Goal: Task Accomplishment & Management: Manage account settings

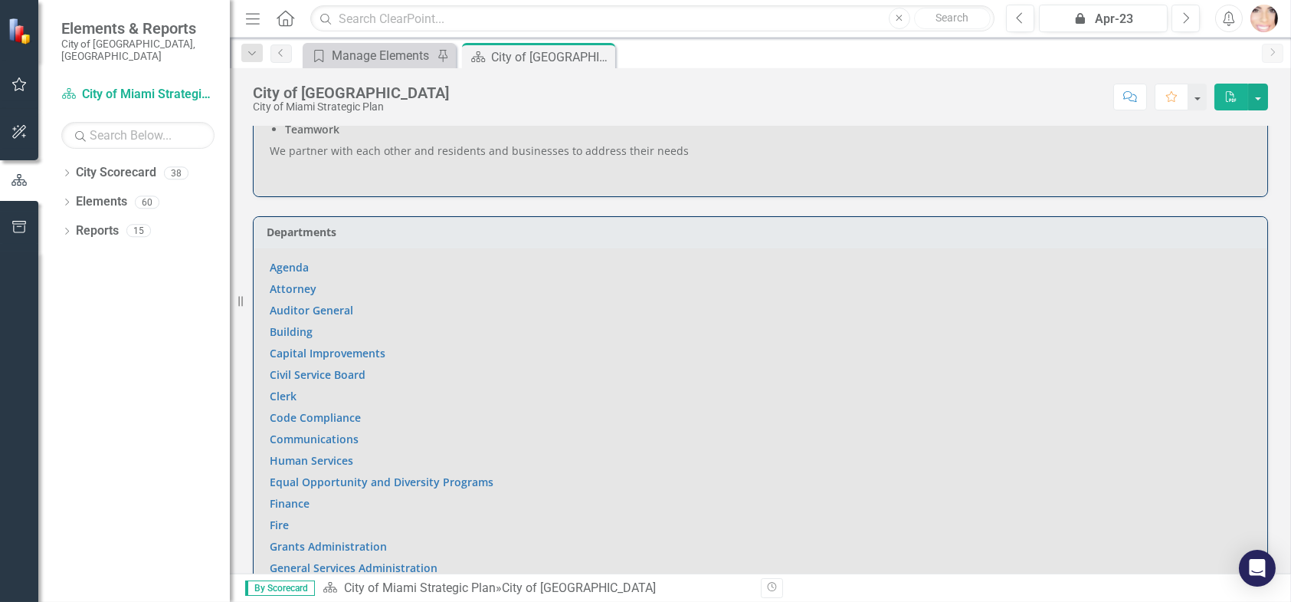
scroll to position [996, 0]
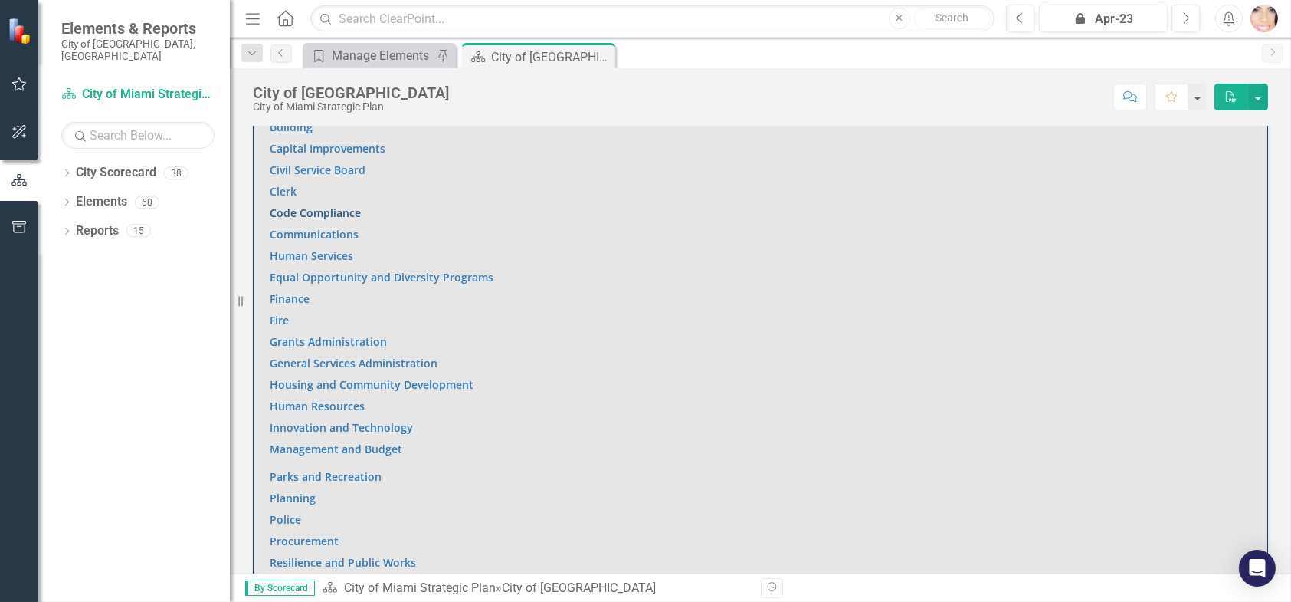
click at [284, 213] on link "Code Compliance" at bounding box center [315, 212] width 91 height 15
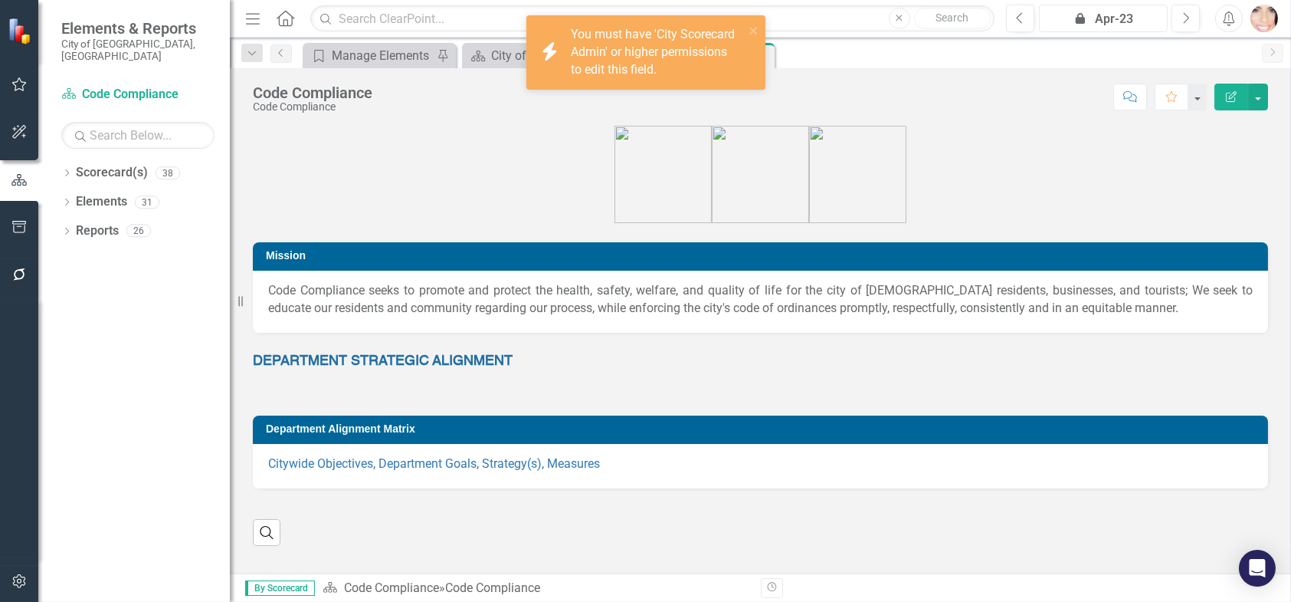
click at [1128, 8] on button "icon.lock Apr-23" at bounding box center [1104, 19] width 130 height 28
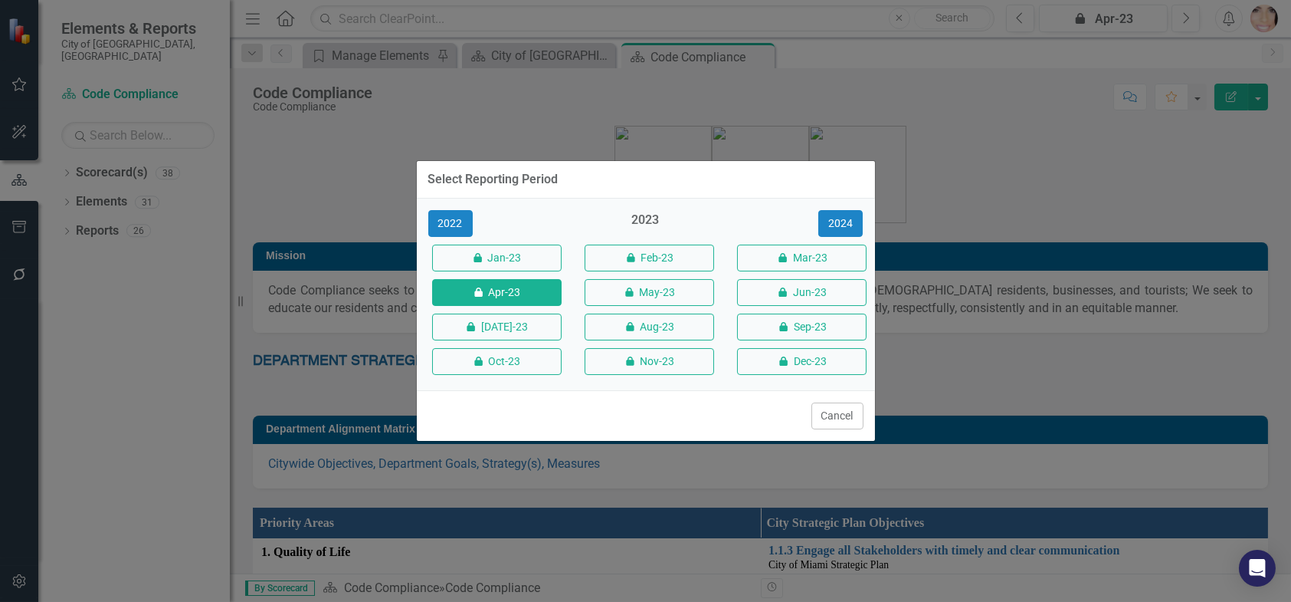
click at [782, 207] on div "2022 2023 2024 icon.lock Jan-23 icon.lock Feb-23 icon.lock Mar-23 icon.lock Apr…" at bounding box center [646, 294] width 458 height 192
click at [824, 359] on button "icon.lock Dec-23" at bounding box center [802, 361] width 130 height 27
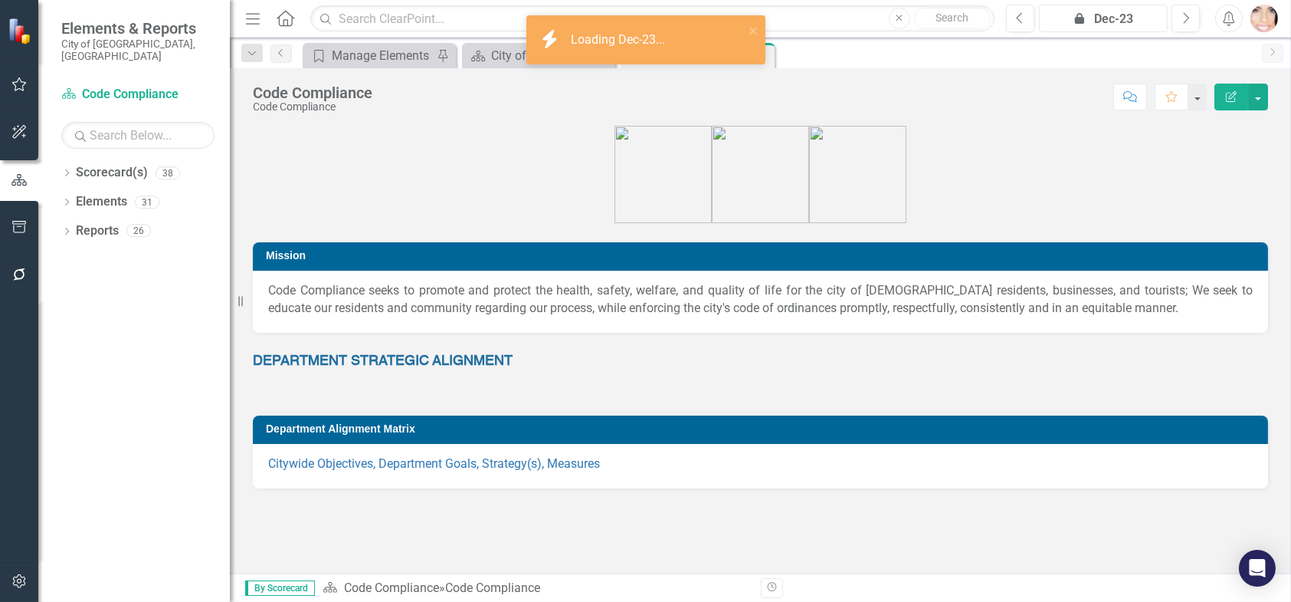
click at [1133, 13] on div "icon.lock Dec-23" at bounding box center [1104, 19] width 119 height 18
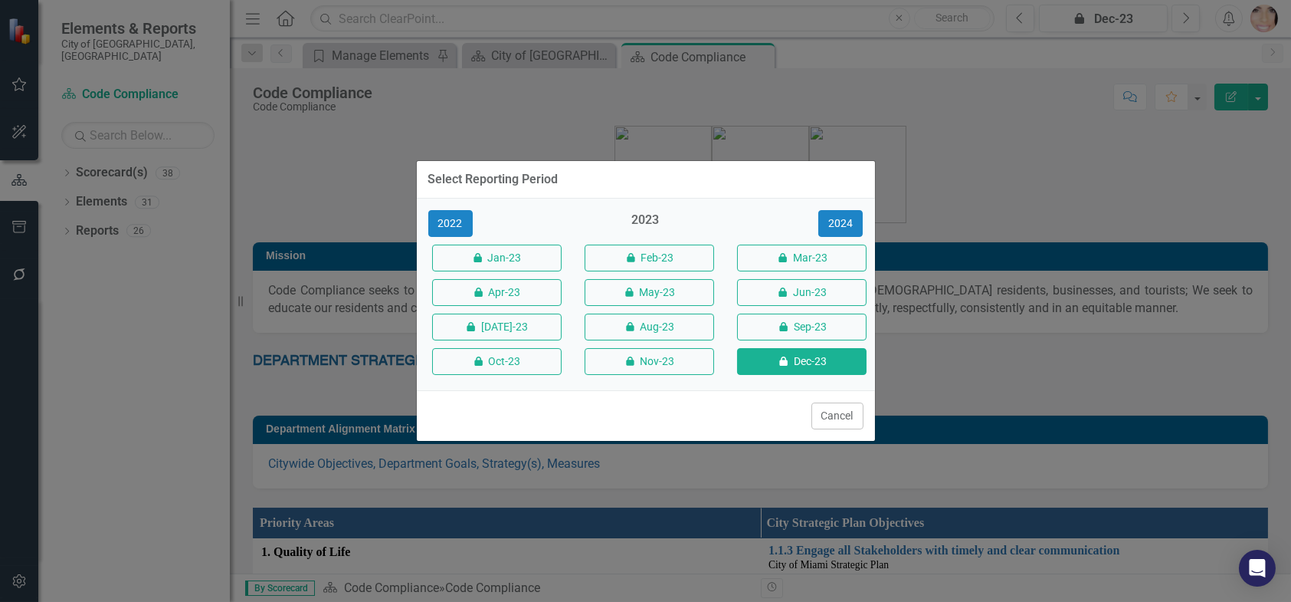
drag, startPoint x: 707, startPoint y: 218, endPoint x: 700, endPoint y: 221, distance: 8.6
click at [707, 217] on div "2023" at bounding box center [646, 224] width 130 height 25
drag, startPoint x: 652, startPoint y: 218, endPoint x: 678, endPoint y: 214, distance: 26.3
click at [652, 218] on div "2023" at bounding box center [646, 224] width 130 height 25
drag, startPoint x: 887, startPoint y: 203, endPoint x: 882, endPoint y: 223, distance: 20.4
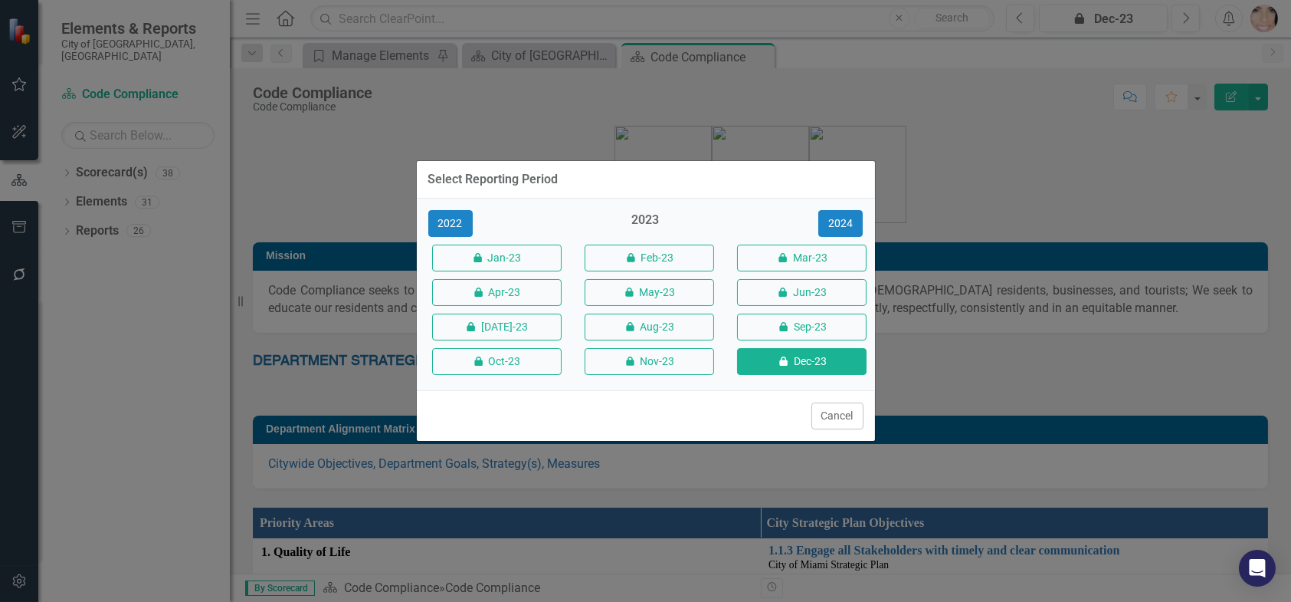
click at [887, 204] on div "Select Reporting Period 2022 2023 2024 icon.lock Jan-23 icon.lock Feb-23 icon.l…" at bounding box center [645, 301] width 1291 height 602
click at [1105, 8] on div "Select Reporting Period 2022 2023 2024 icon.lock Jan-23 icon.lock Feb-23 icon.l…" at bounding box center [645, 301] width 1291 height 602
click at [832, 415] on button "Cancel" at bounding box center [838, 415] width 52 height 27
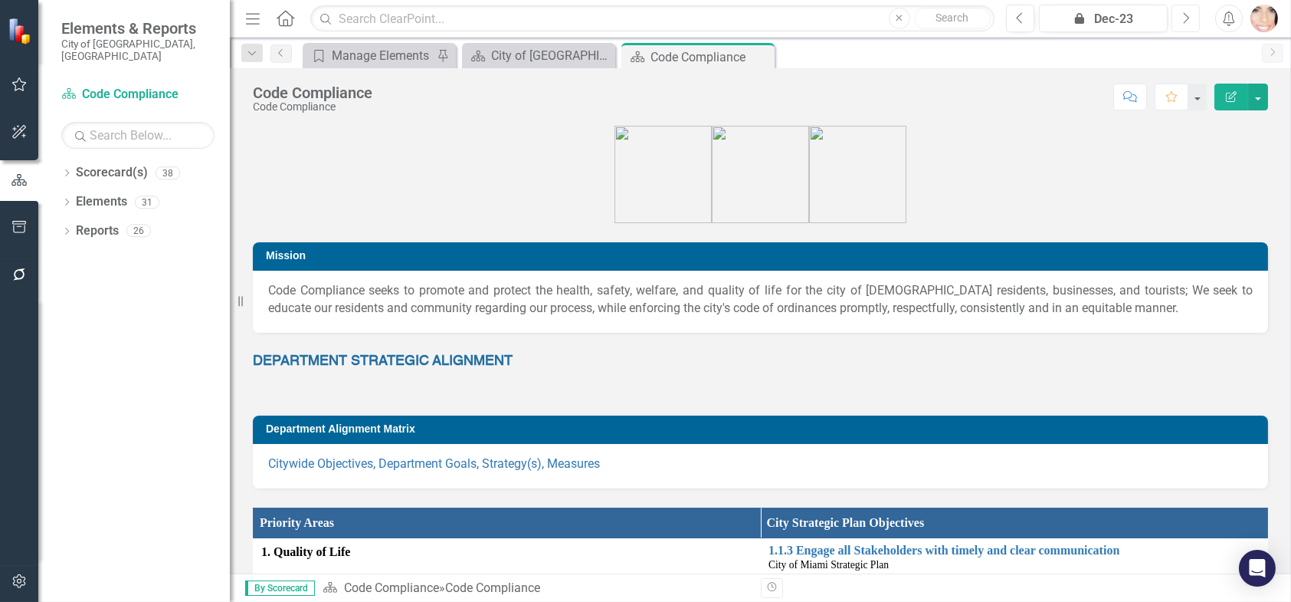
click at [1195, 12] on button "Next" at bounding box center [1186, 19] width 28 height 28
click at [1195, 11] on button "Next" at bounding box center [1186, 19] width 28 height 28
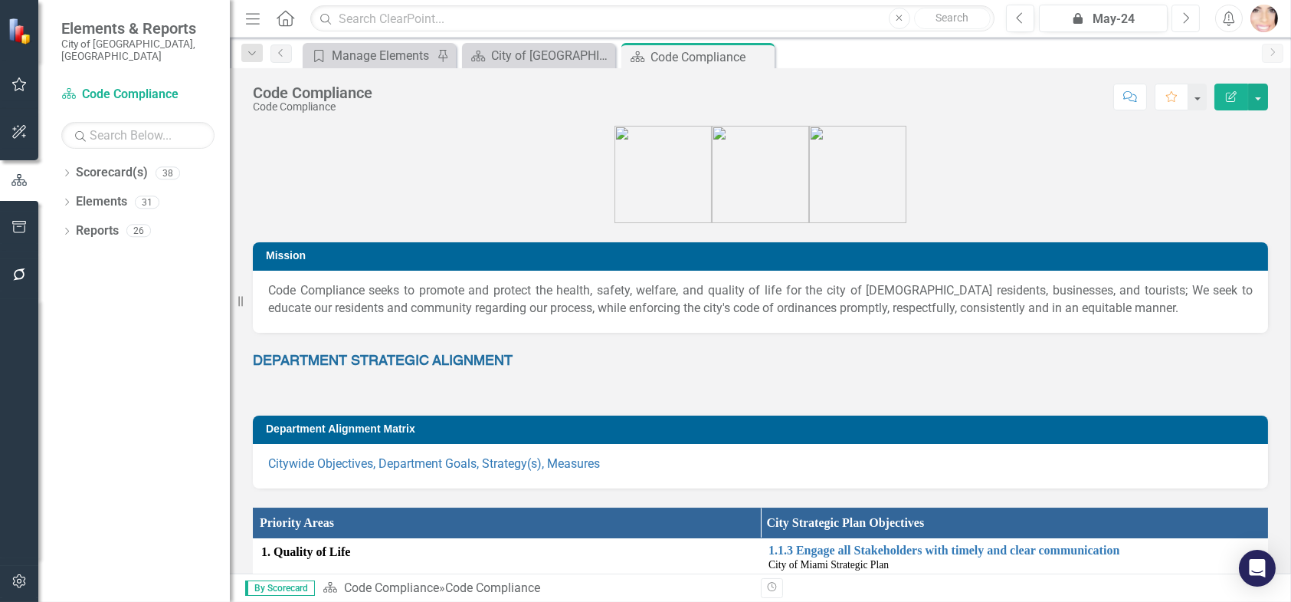
click at [1195, 11] on button "Next" at bounding box center [1186, 19] width 28 height 28
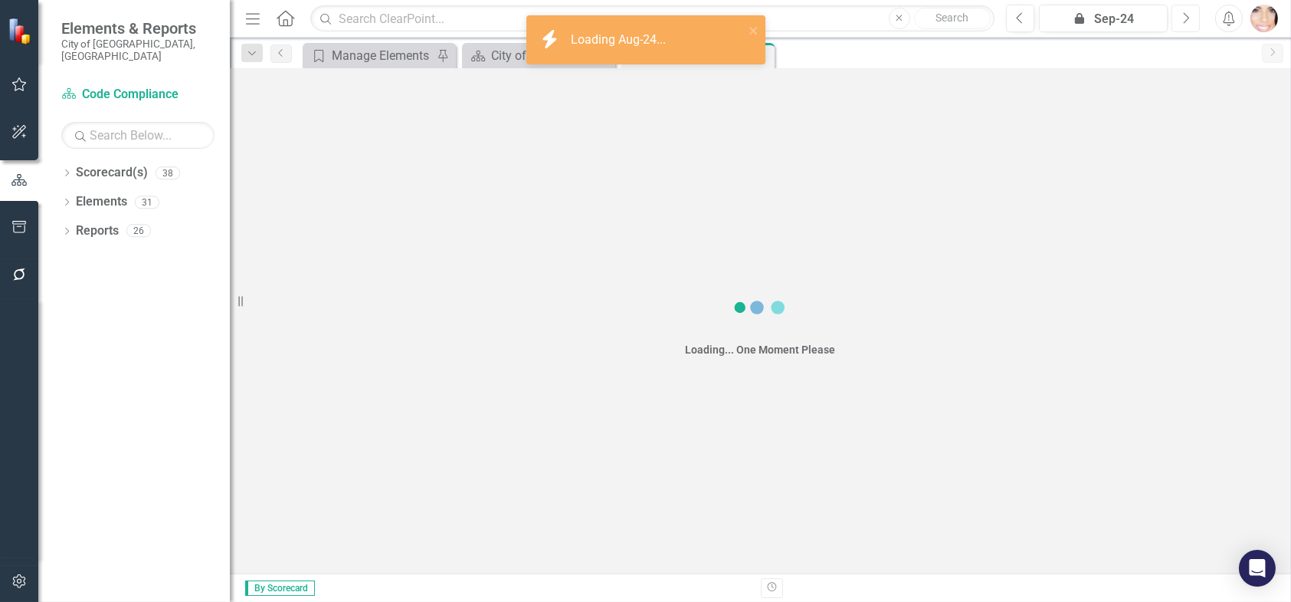
click at [1195, 9] on button "Next" at bounding box center [1186, 19] width 28 height 28
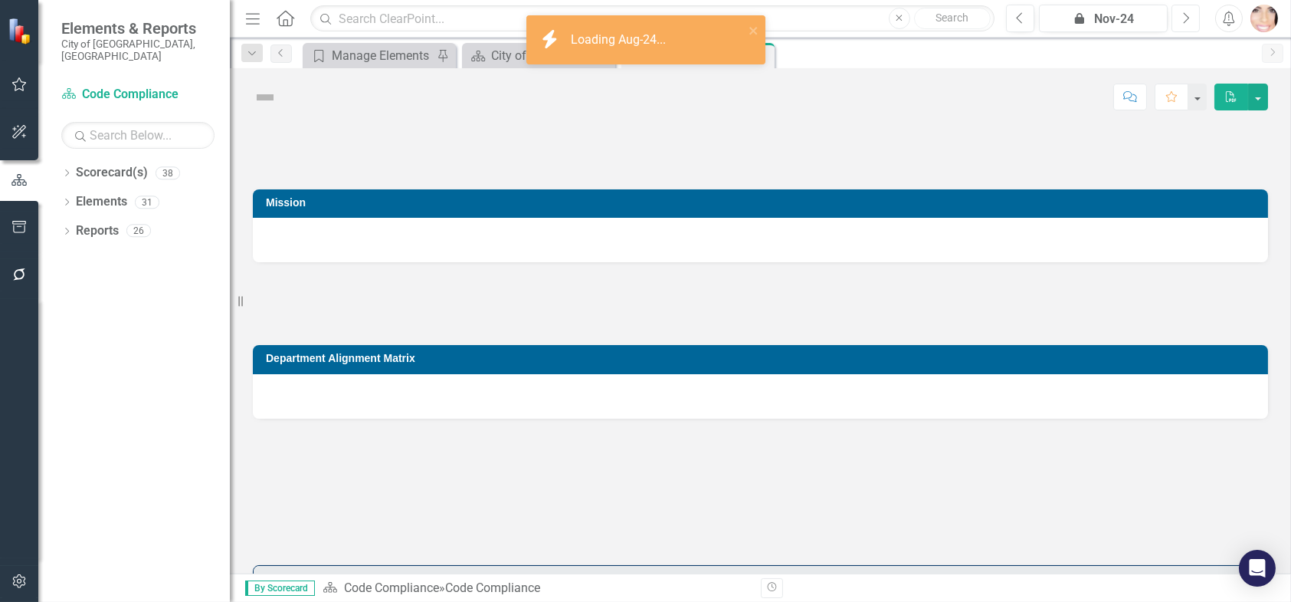
click at [1194, 9] on button "Next" at bounding box center [1186, 19] width 28 height 28
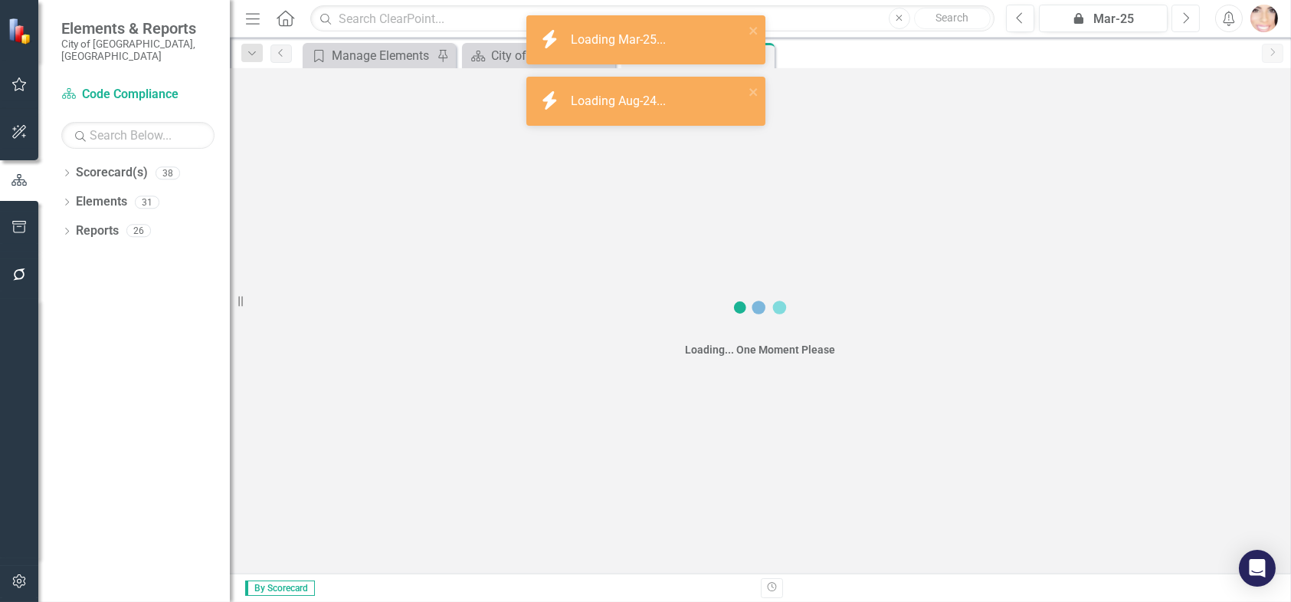
click at [1192, 11] on button "Next" at bounding box center [1186, 19] width 28 height 28
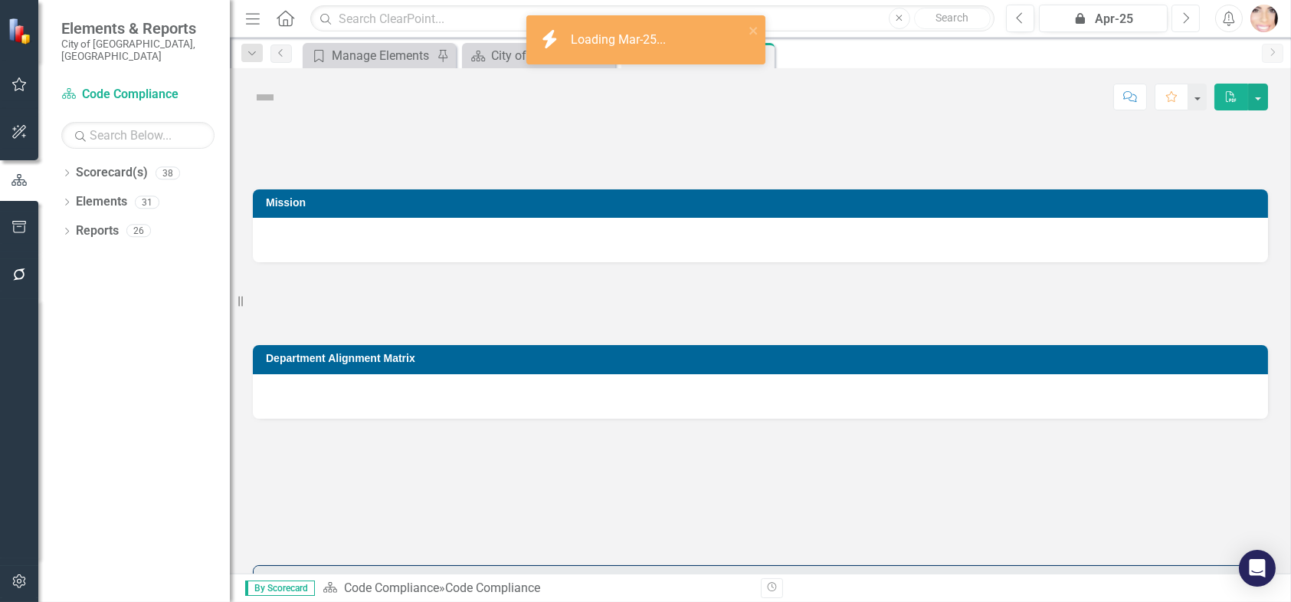
click at [1192, 11] on button "Next" at bounding box center [1186, 19] width 28 height 28
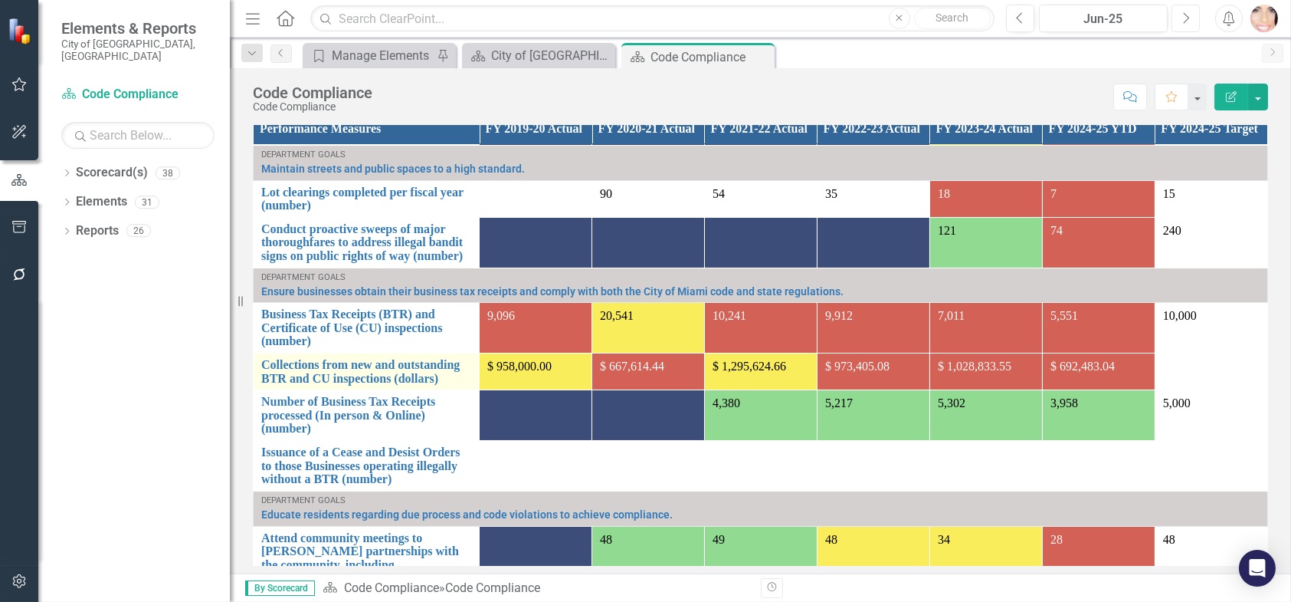
scroll to position [153, 0]
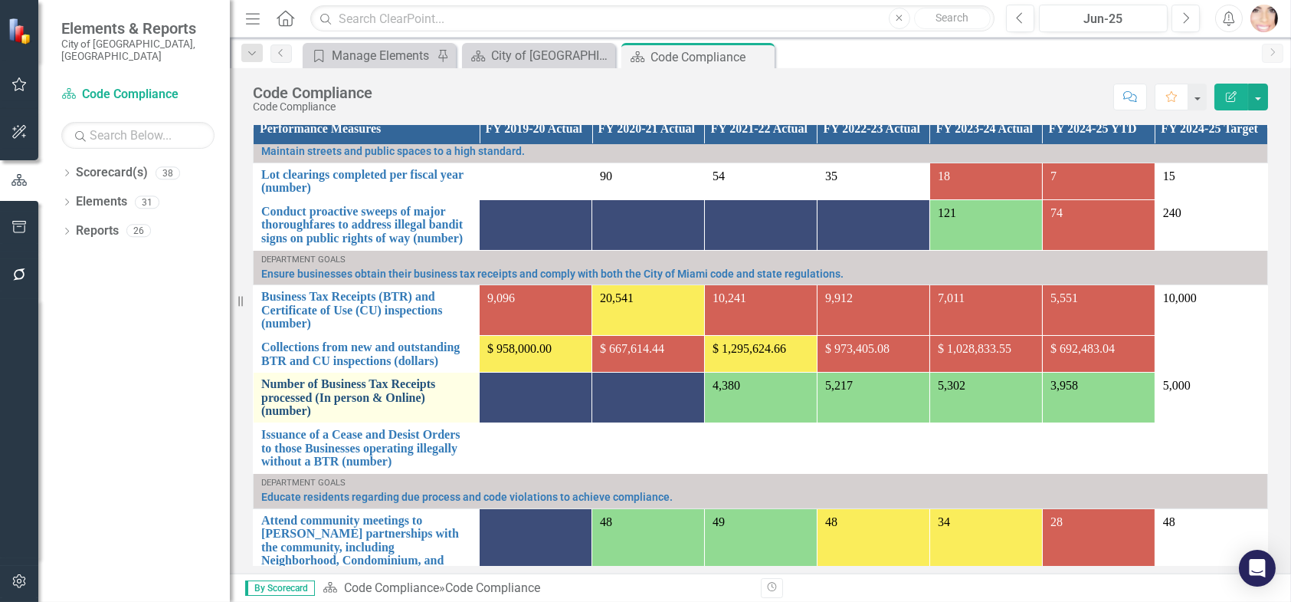
click at [320, 407] on link "Number of Business Tax Receipts processed (In person & Online) (number)" at bounding box center [366, 397] width 210 height 41
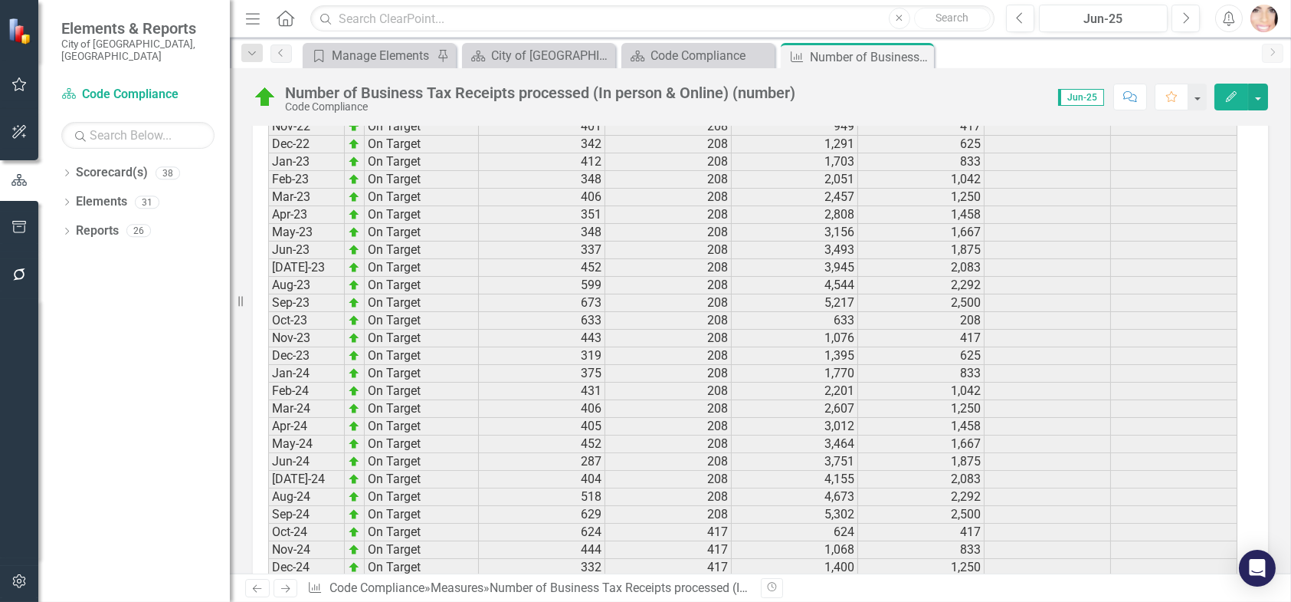
scroll to position [2281, 0]
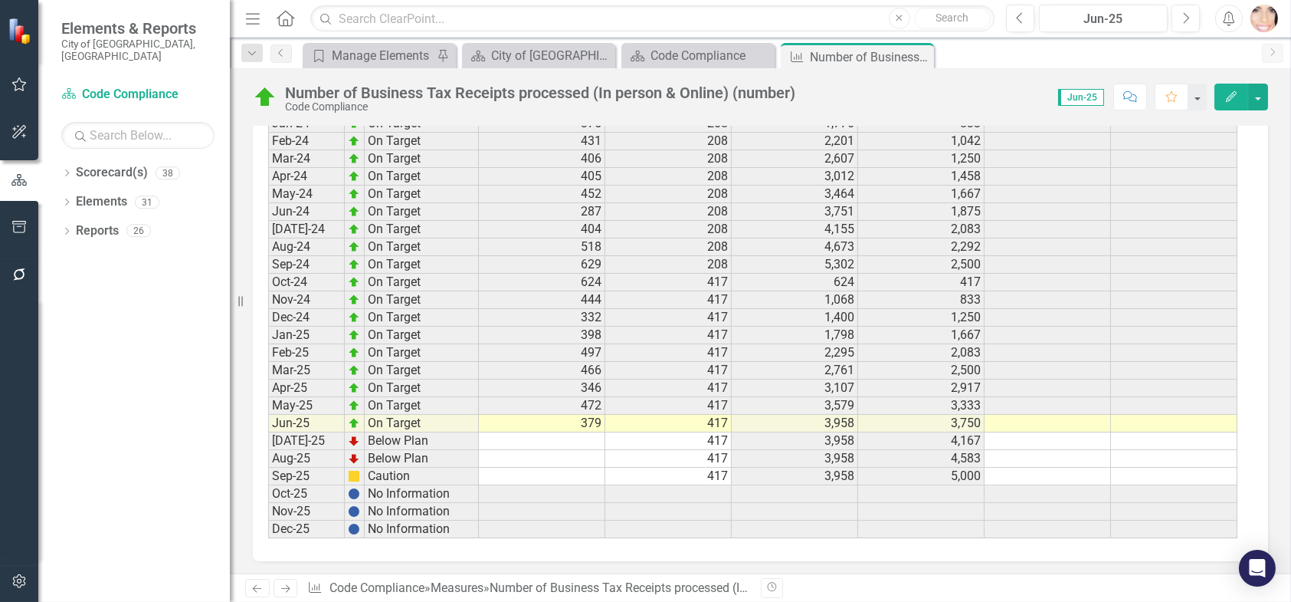
click at [566, 433] on td at bounding box center [542, 441] width 126 height 18
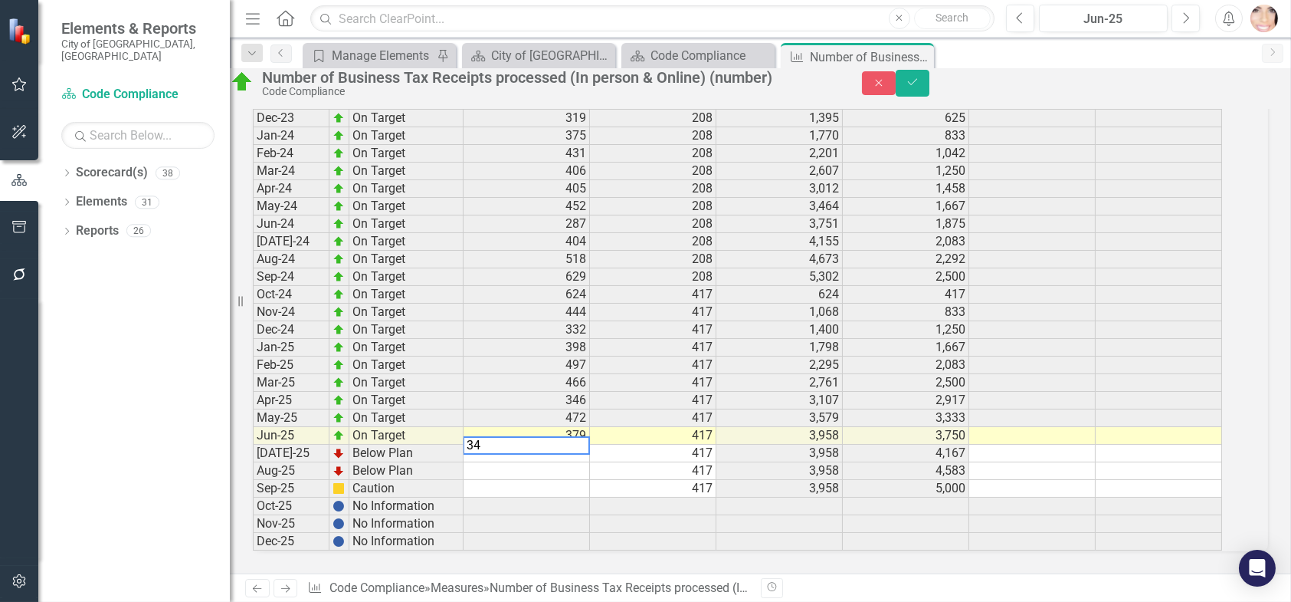
type textarea "340"
click at [930, 88] on button "Save" at bounding box center [913, 83] width 34 height 27
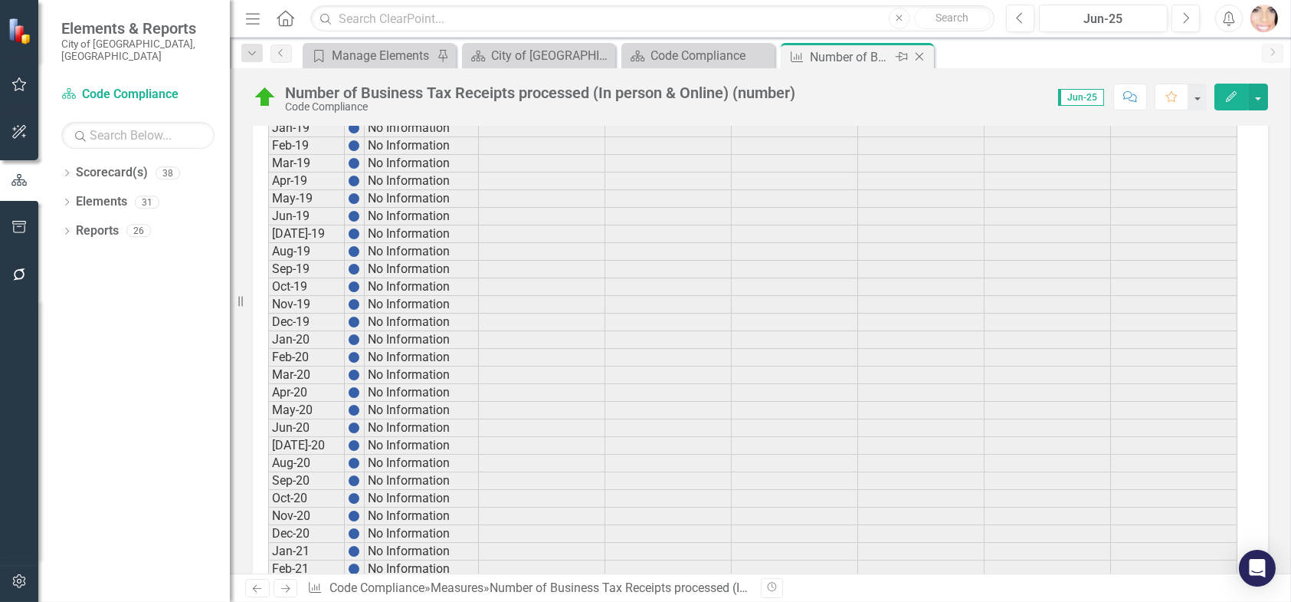
scroll to position [1448, 0]
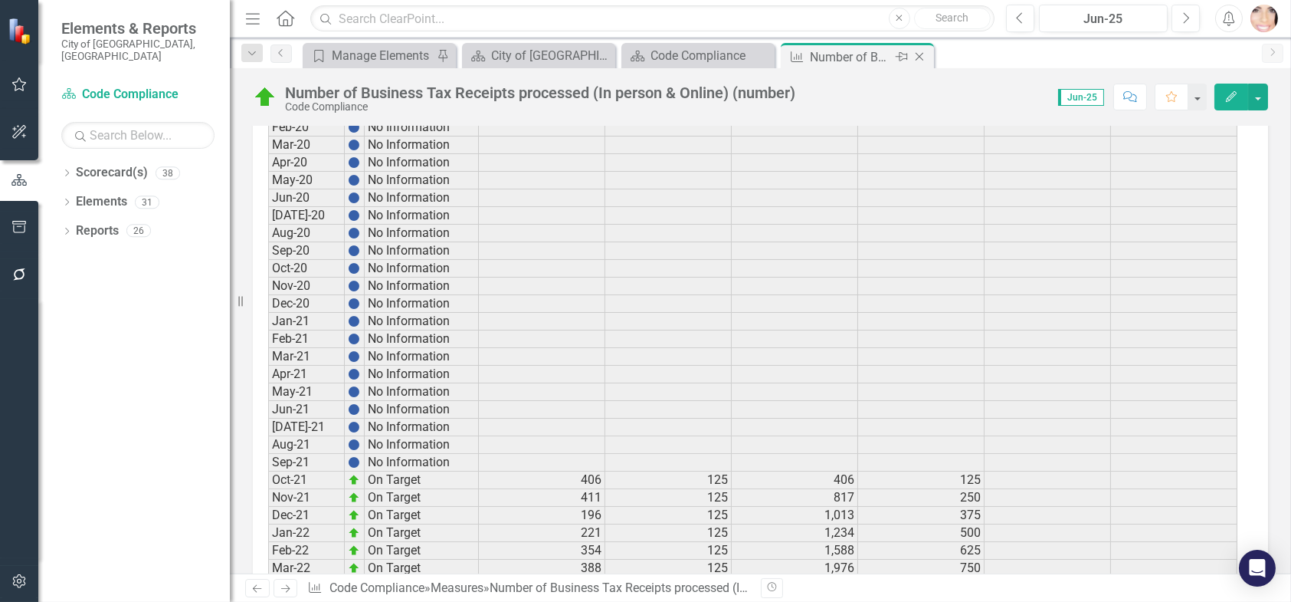
click at [922, 58] on icon "Close" at bounding box center [919, 57] width 15 height 12
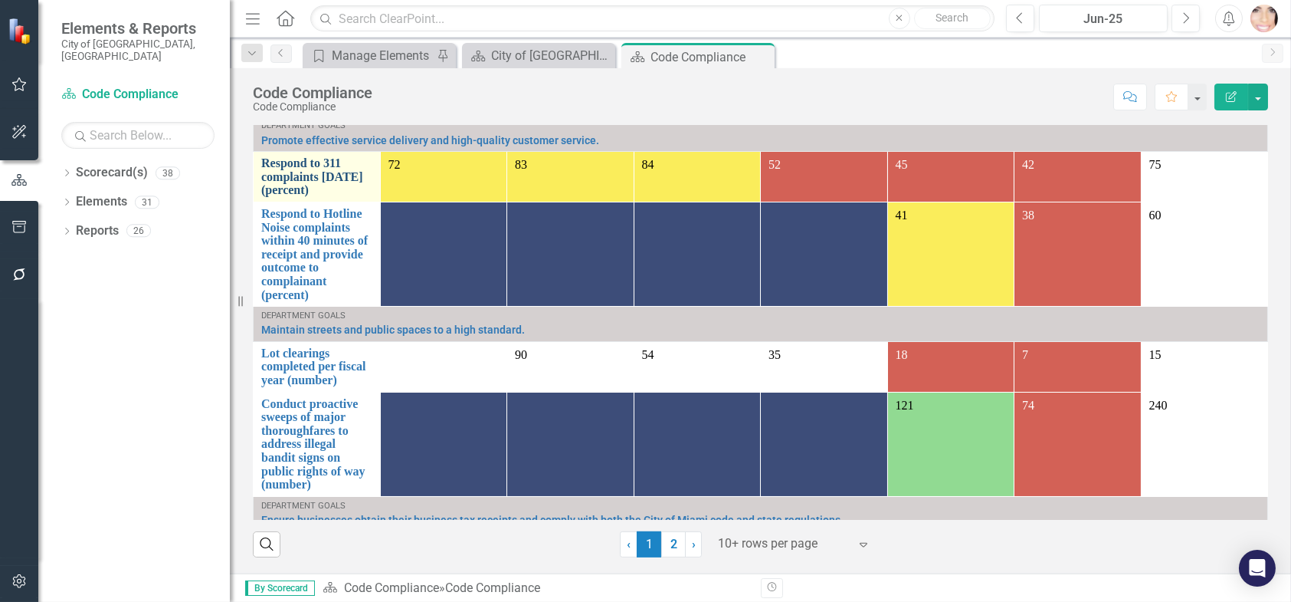
scroll to position [1258, 0]
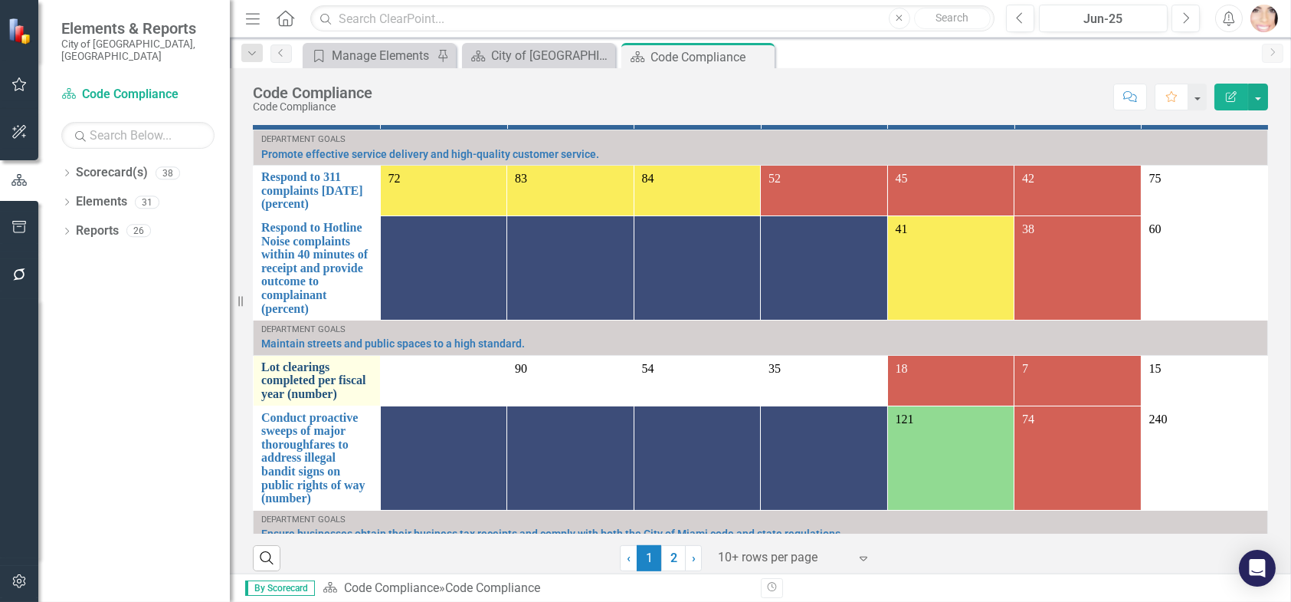
click at [335, 360] on link "Lot clearings completed per fiscal year (number)" at bounding box center [316, 380] width 111 height 41
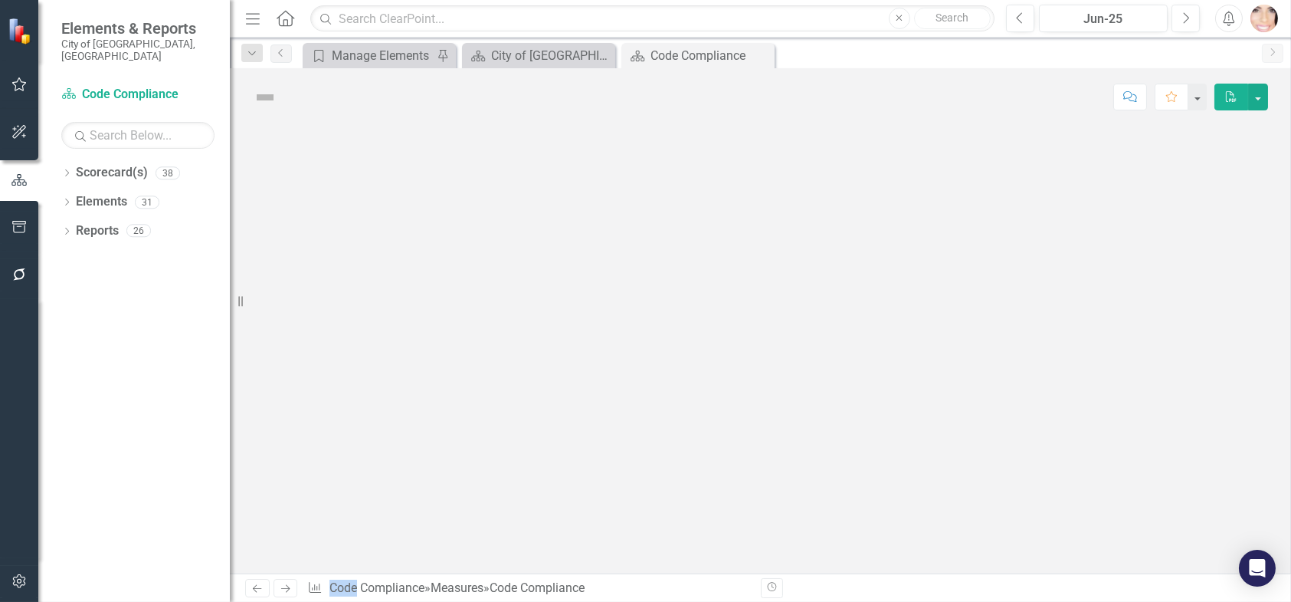
click at [335, 304] on div at bounding box center [760, 350] width 1061 height 448
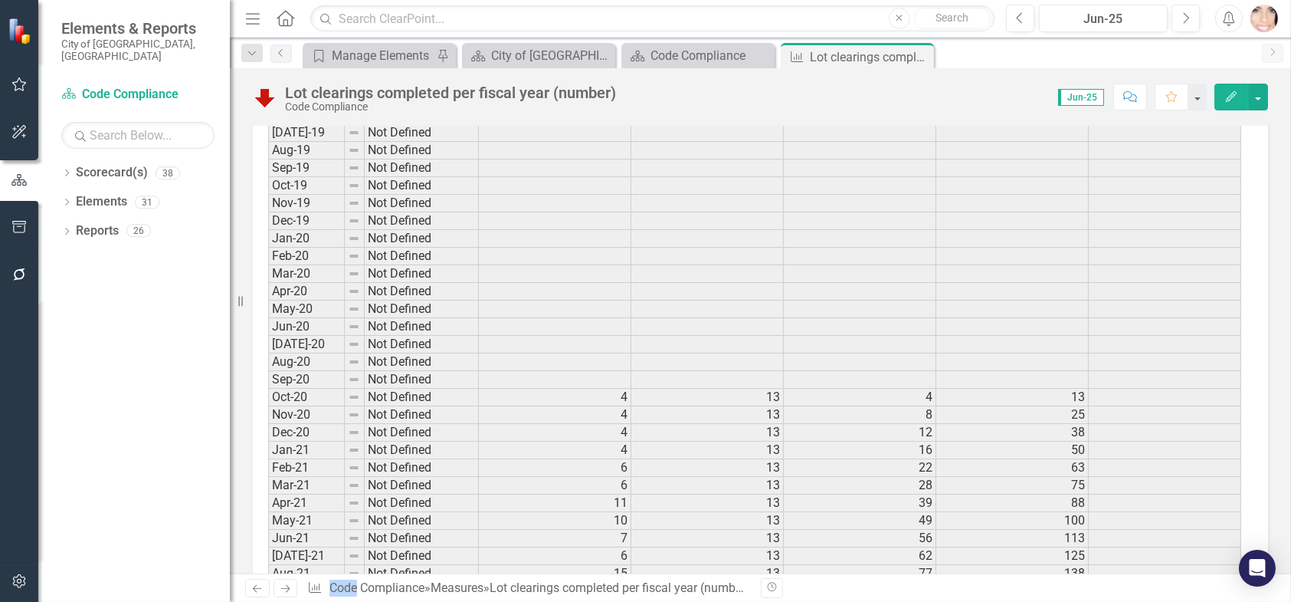
scroll to position [1686, 0]
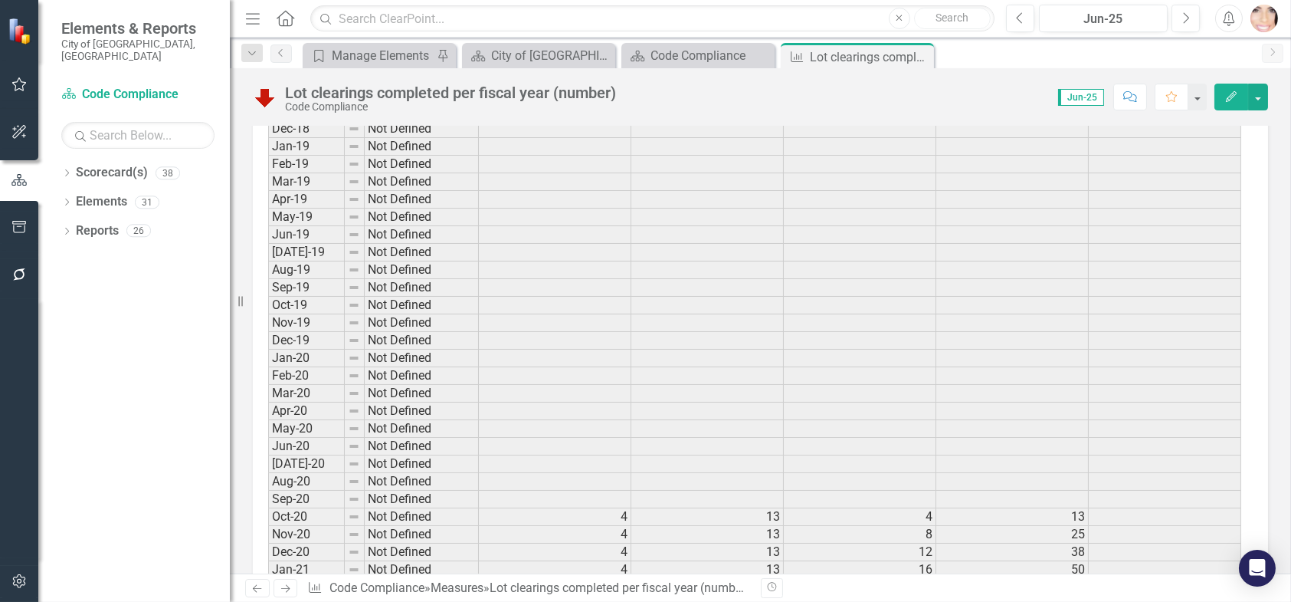
click at [0, 0] on icon "Close" at bounding box center [0, 0] width 0 height 0
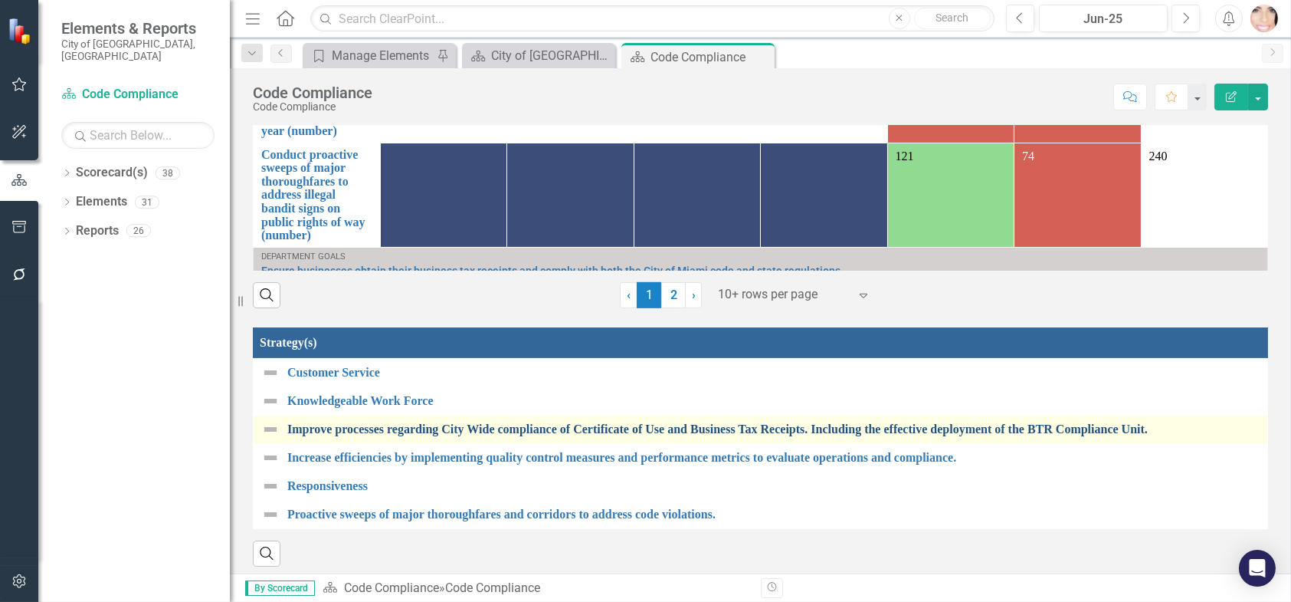
scroll to position [1547, 0]
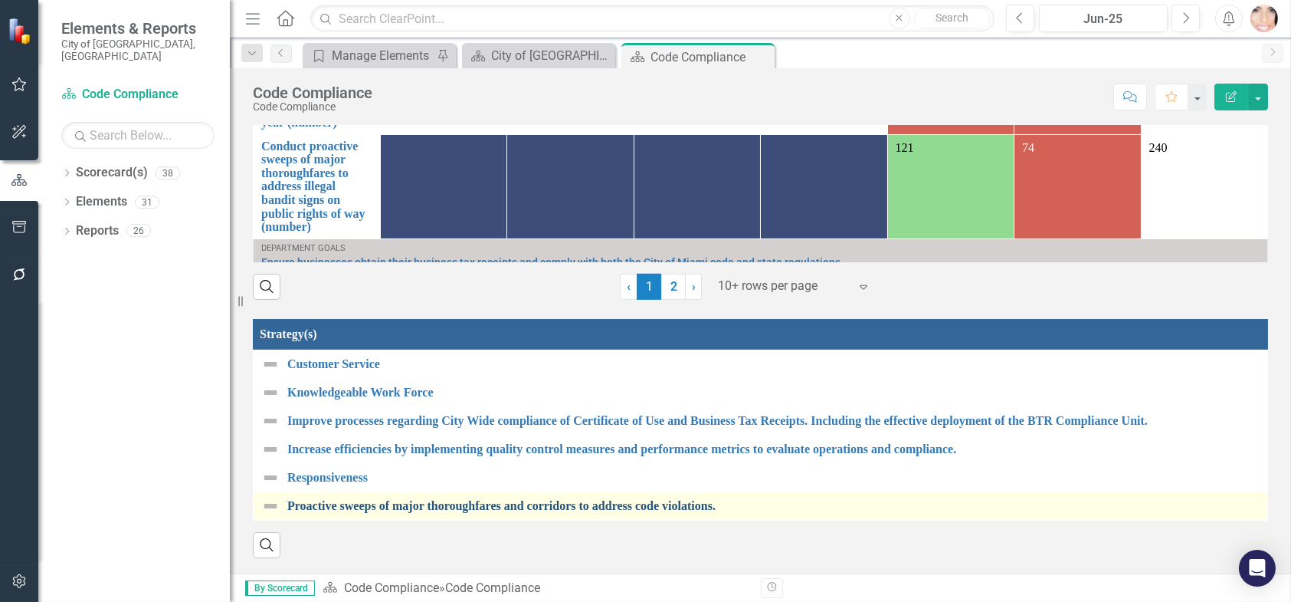
click at [376, 499] on link "Proactive sweeps of major thoroughfares and corridors to address code violation…" at bounding box center [773, 506] width 972 height 14
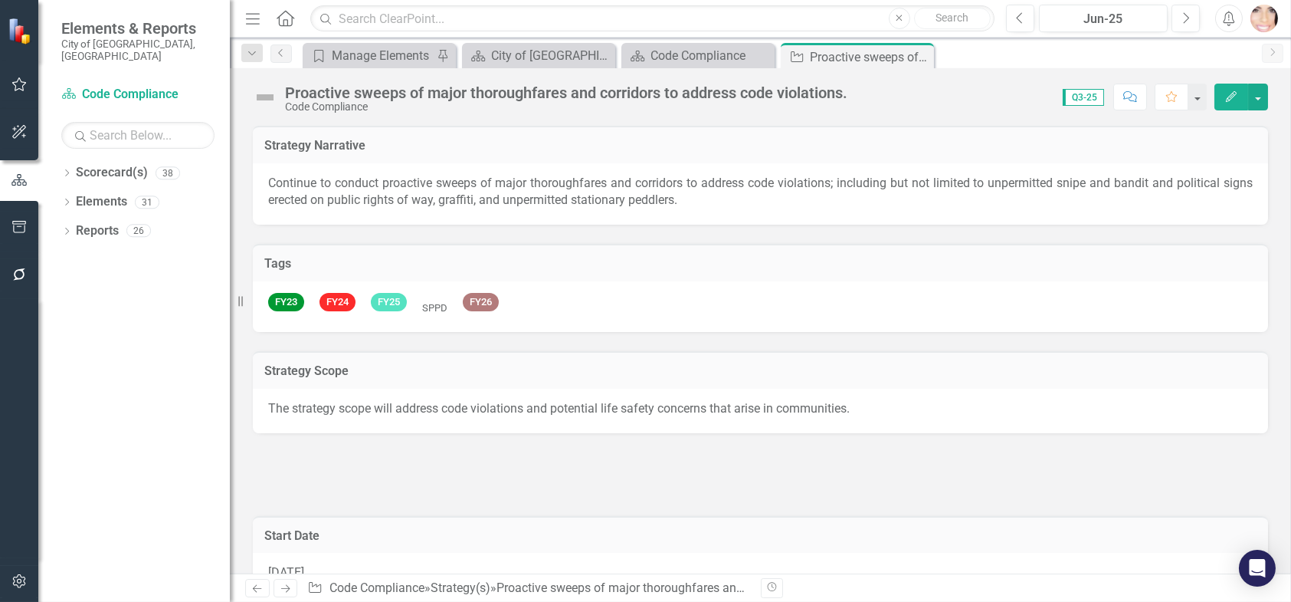
checkbox input "true"
checkbox input "false"
checkbox input "true"
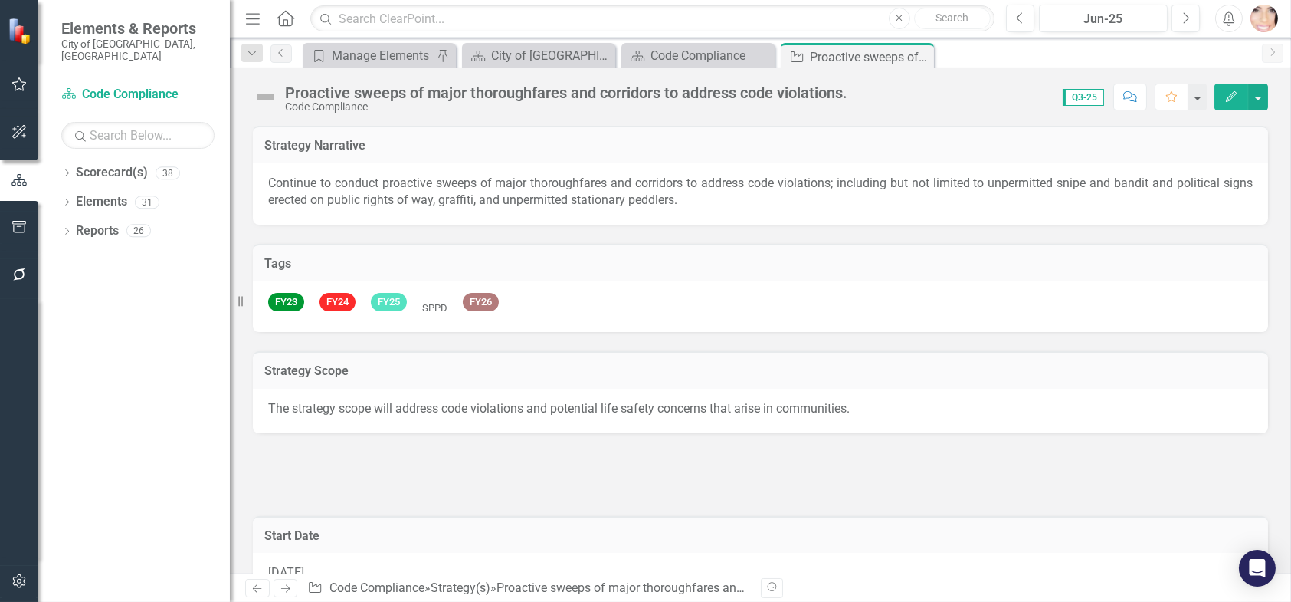
checkbox input "true"
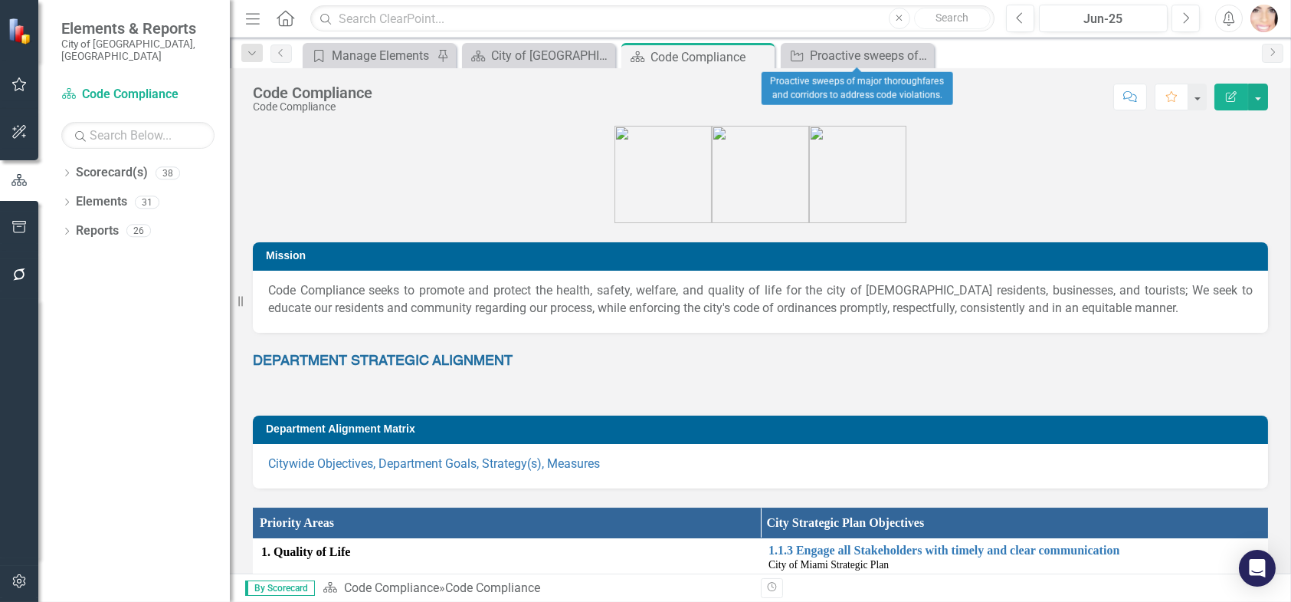
click at [0, 0] on icon at bounding box center [0, 0] width 0 height 0
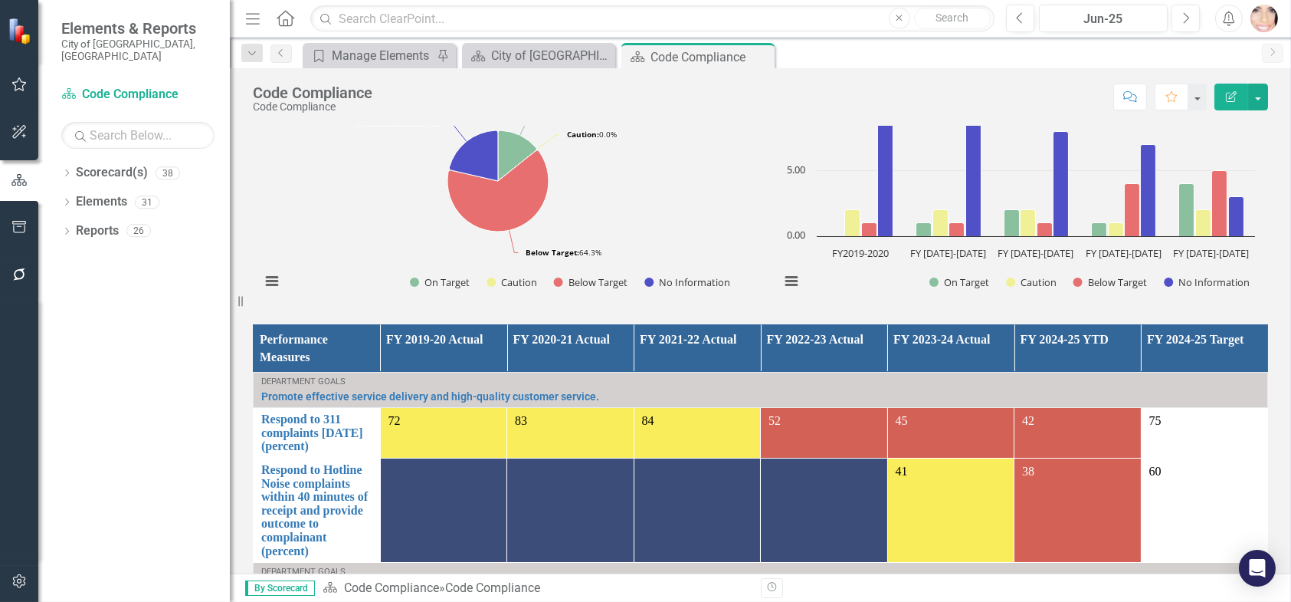
scroll to position [1303, 0]
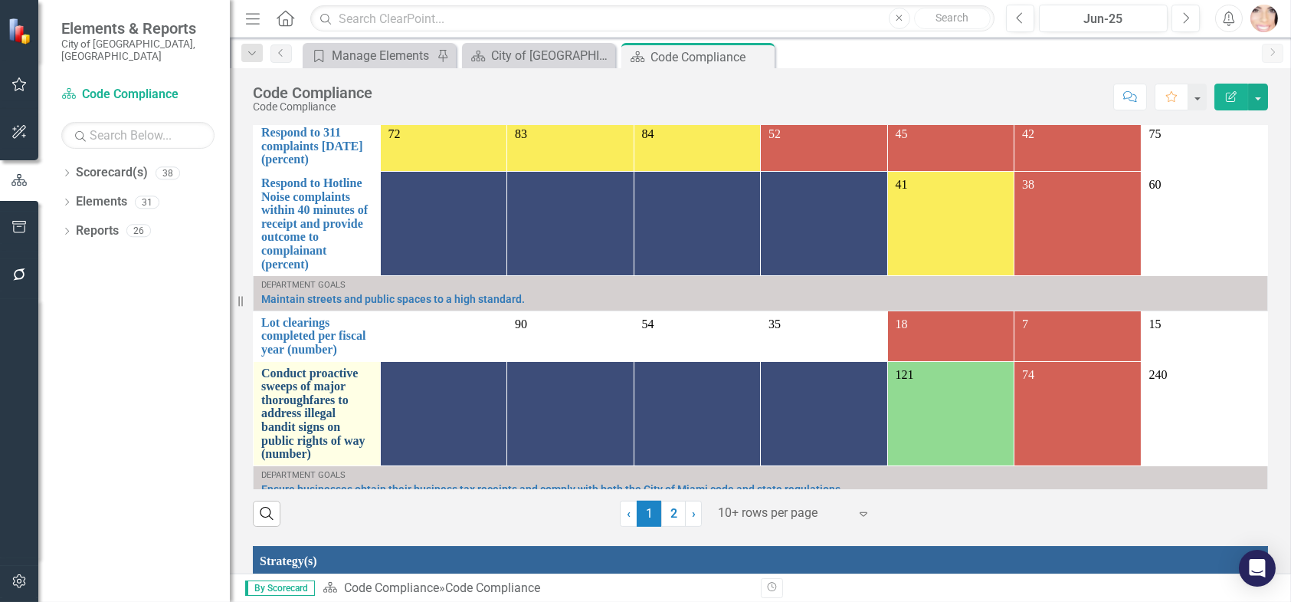
click at [342, 366] on link "Conduct proactive sweeps of major thoroughfares to address illegal bandit signs…" at bounding box center [316, 413] width 111 height 94
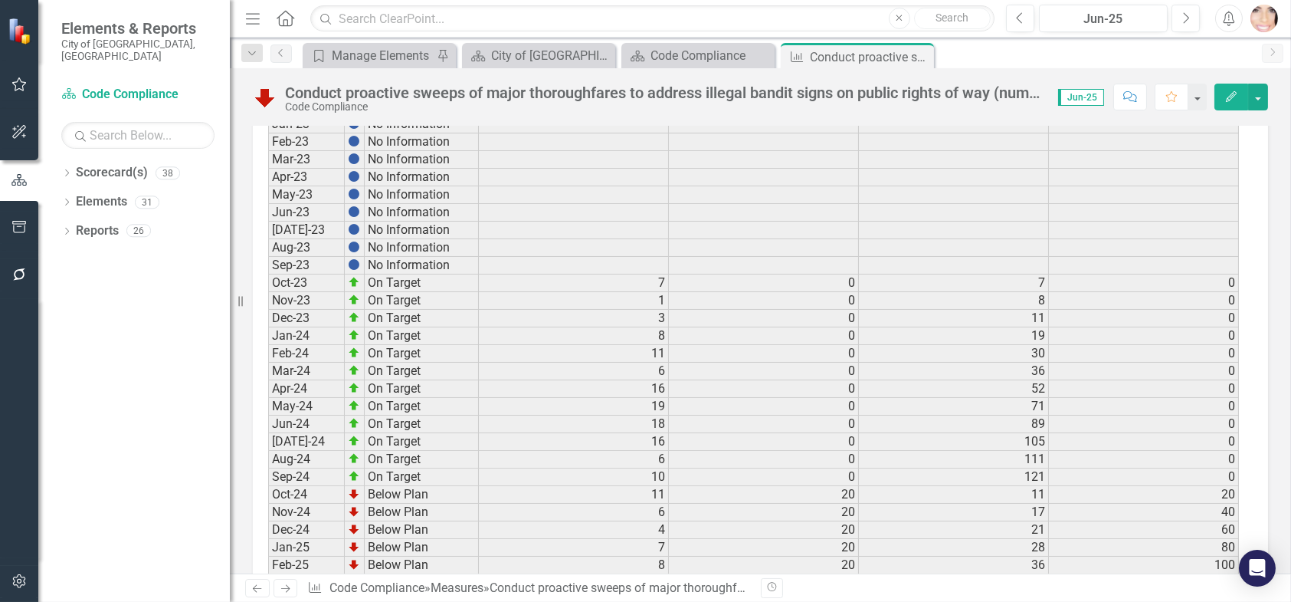
scroll to position [2146, 0]
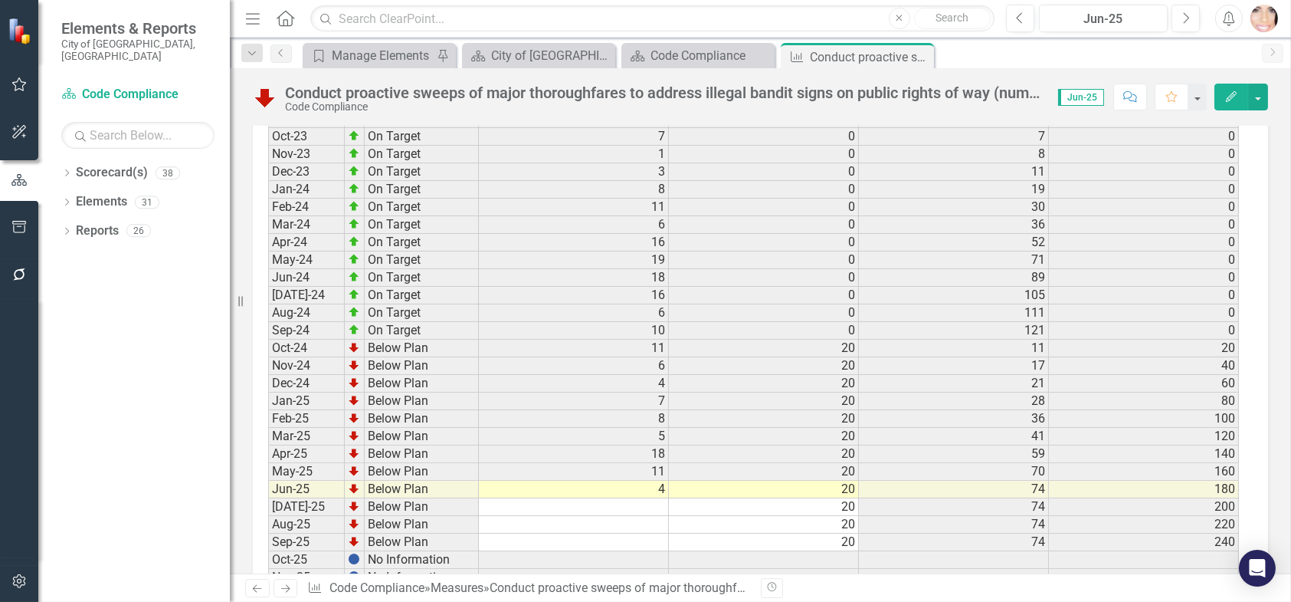
click at [618, 447] on td "18" at bounding box center [574, 454] width 190 height 18
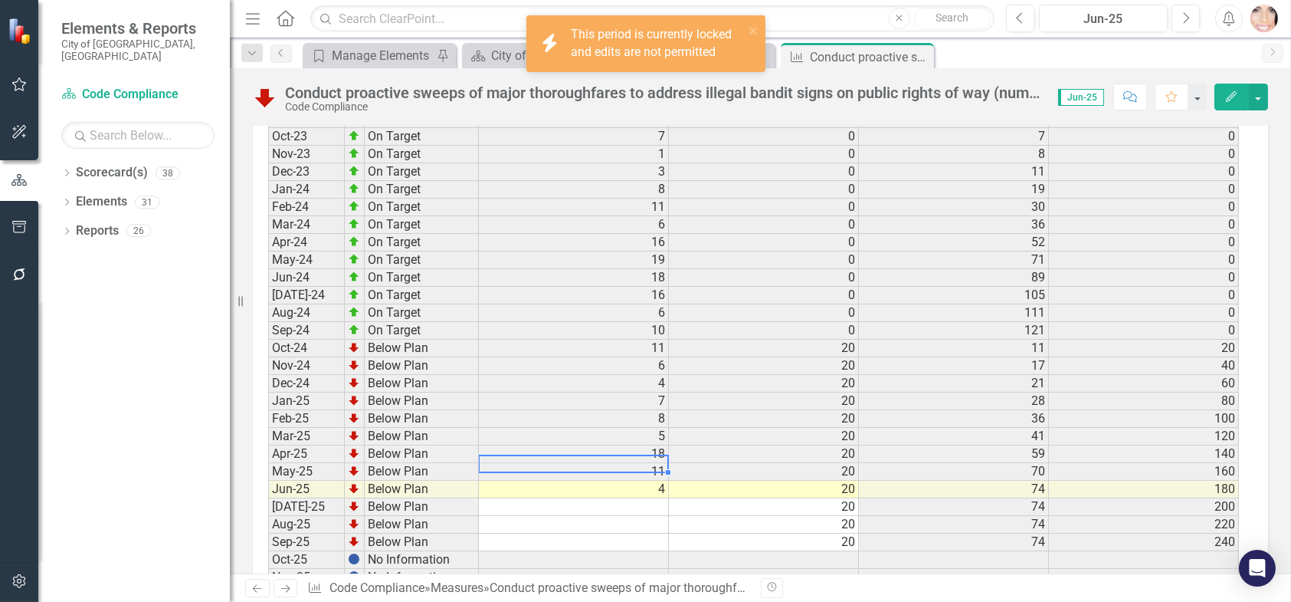
click at [626, 467] on td "11" at bounding box center [574, 472] width 190 height 18
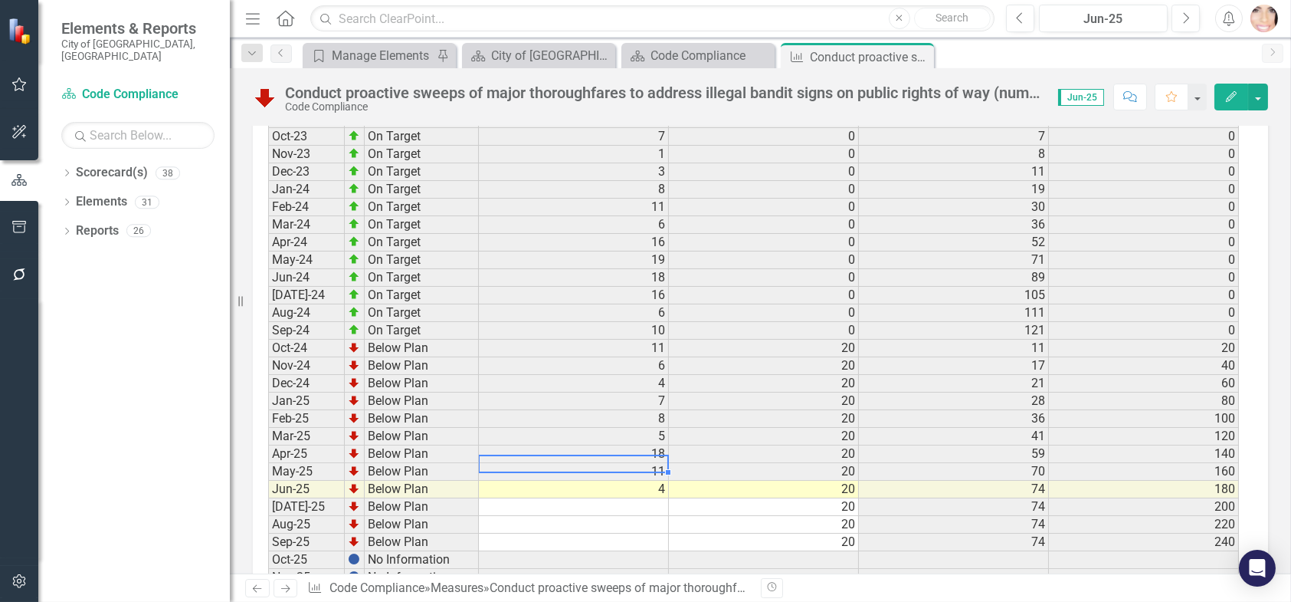
click at [626, 463] on td "11" at bounding box center [574, 472] width 190 height 18
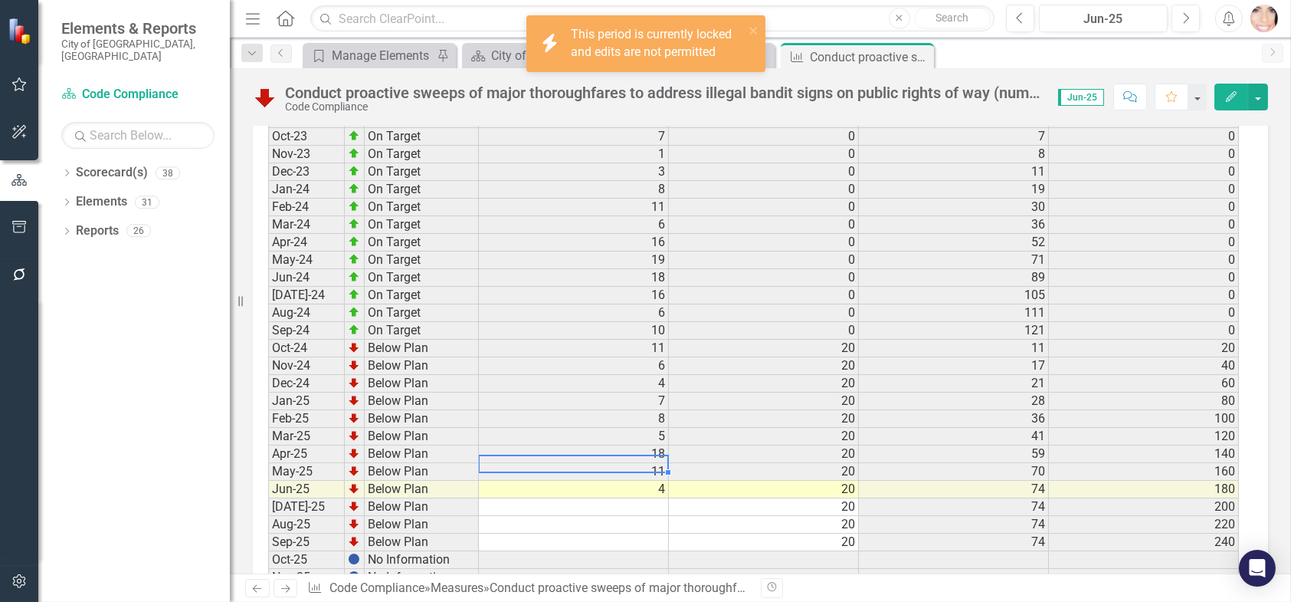
drag, startPoint x: 632, startPoint y: 457, endPoint x: 648, endPoint y: 461, distance: 16.7
click at [633, 463] on td "11" at bounding box center [574, 472] width 190 height 18
click at [649, 463] on td "11" at bounding box center [574, 472] width 190 height 18
click at [629, 481] on td "4" at bounding box center [574, 490] width 190 height 18
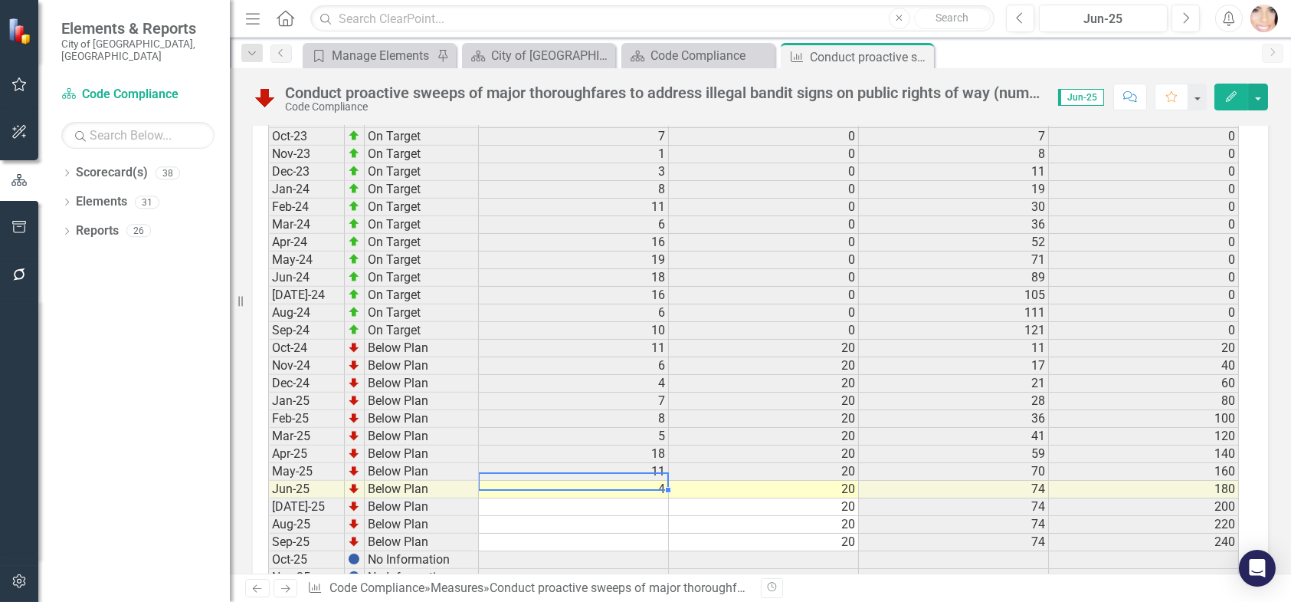
click at [628, 484] on td "4" at bounding box center [574, 490] width 190 height 18
click at [655, 498] on td at bounding box center [574, 507] width 190 height 18
click at [629, 481] on td "4" at bounding box center [574, 490] width 190 height 18
drag, startPoint x: 743, startPoint y: 483, endPoint x: 684, endPoint y: 503, distance: 61.6
click at [743, 483] on td "20" at bounding box center [764, 490] width 190 height 18
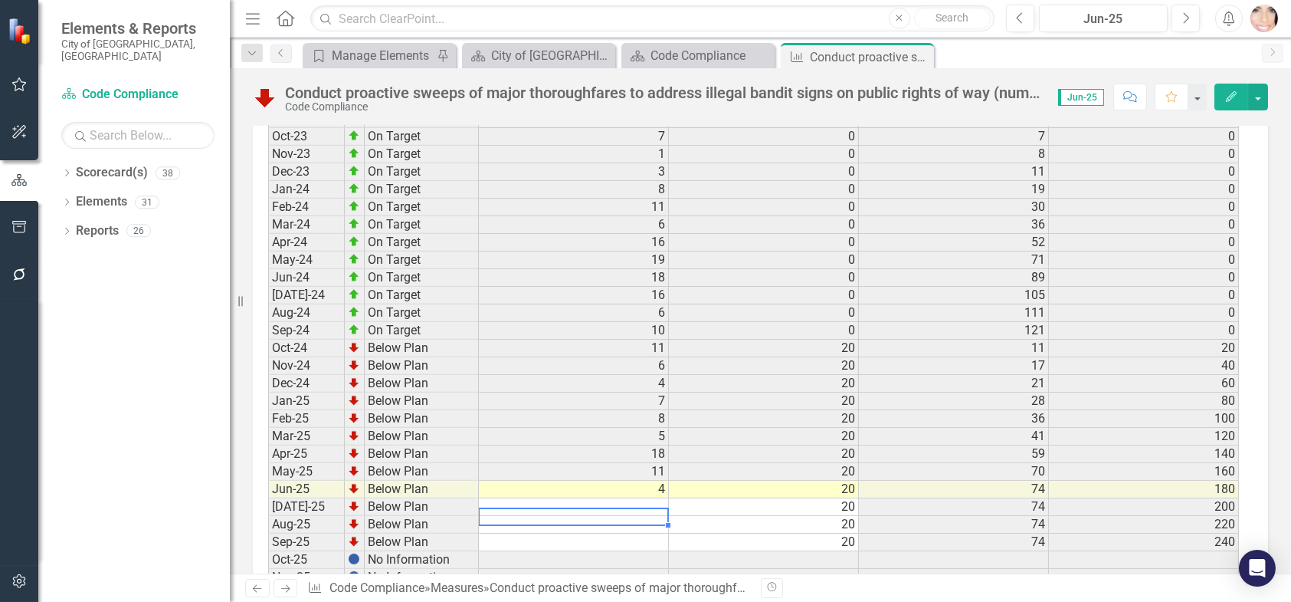
click at [645, 516] on td at bounding box center [574, 525] width 190 height 18
click at [644, 498] on td at bounding box center [574, 507] width 190 height 18
click at [626, 498] on td at bounding box center [574, 507] width 190 height 18
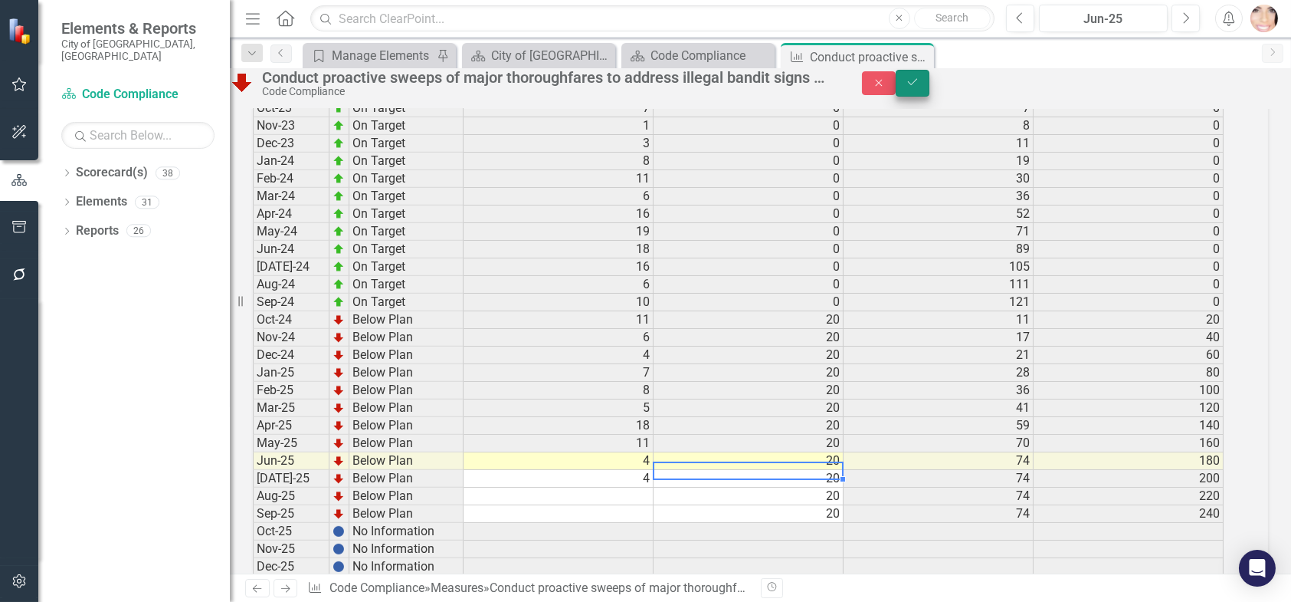
type textarea "20"
click at [930, 92] on button "Save" at bounding box center [913, 83] width 34 height 27
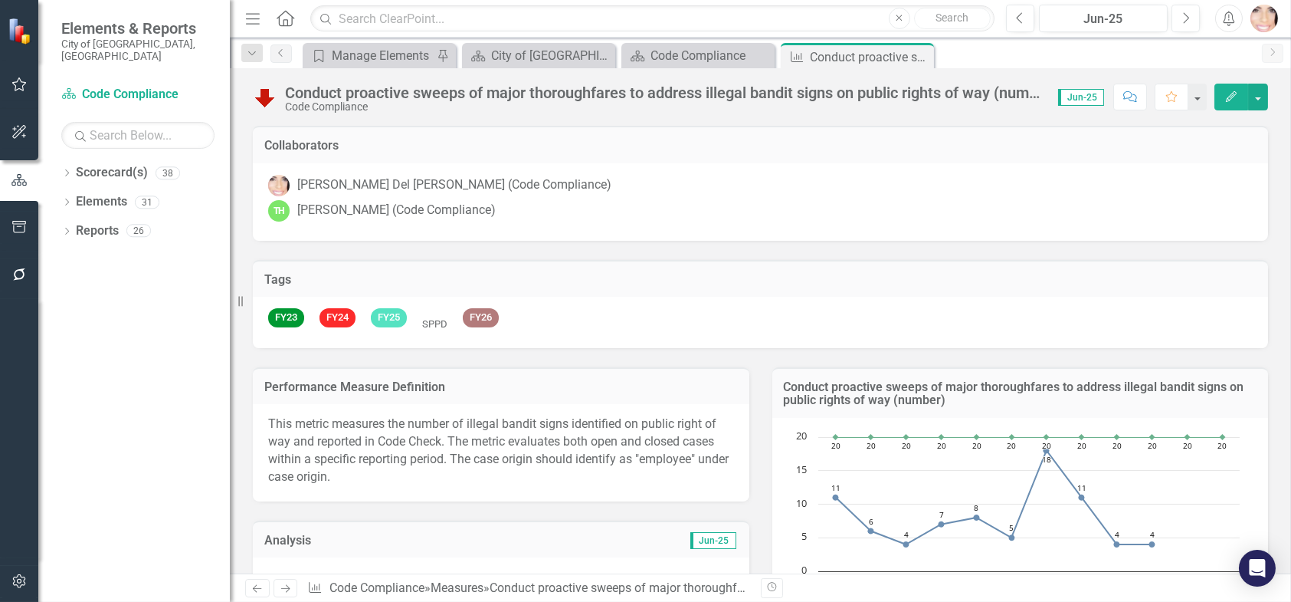
click at [0, 0] on icon "Close" at bounding box center [0, 0] width 0 height 0
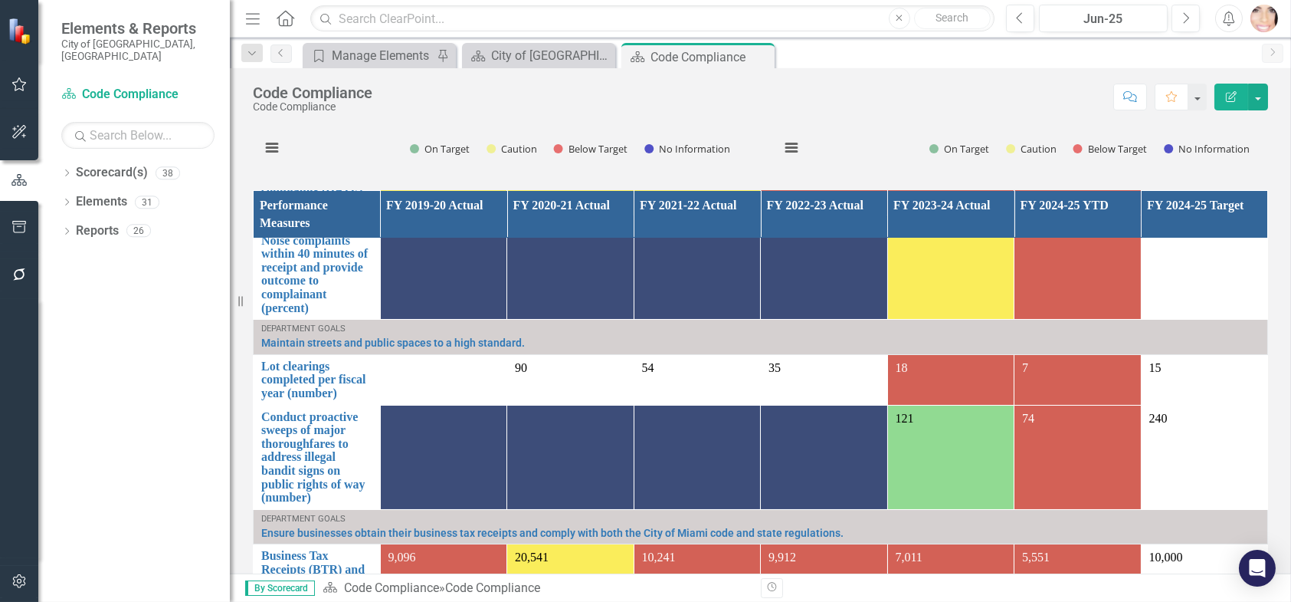
scroll to position [153, 0]
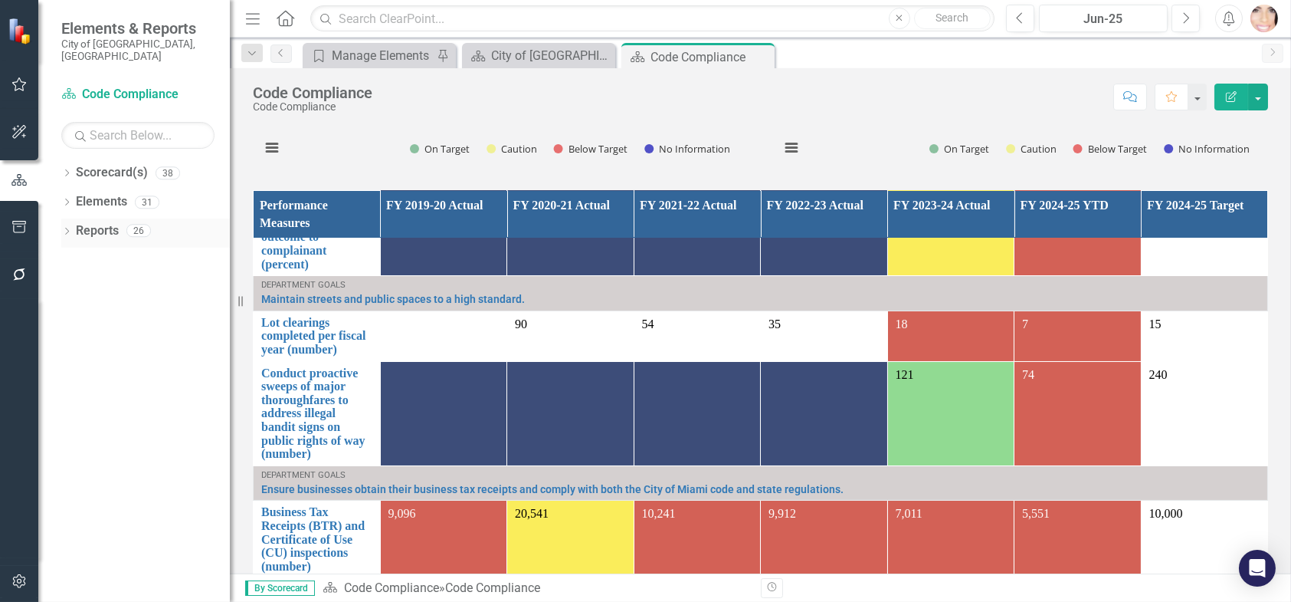
click at [67, 228] on icon "Dropdown" at bounding box center [66, 232] width 11 height 8
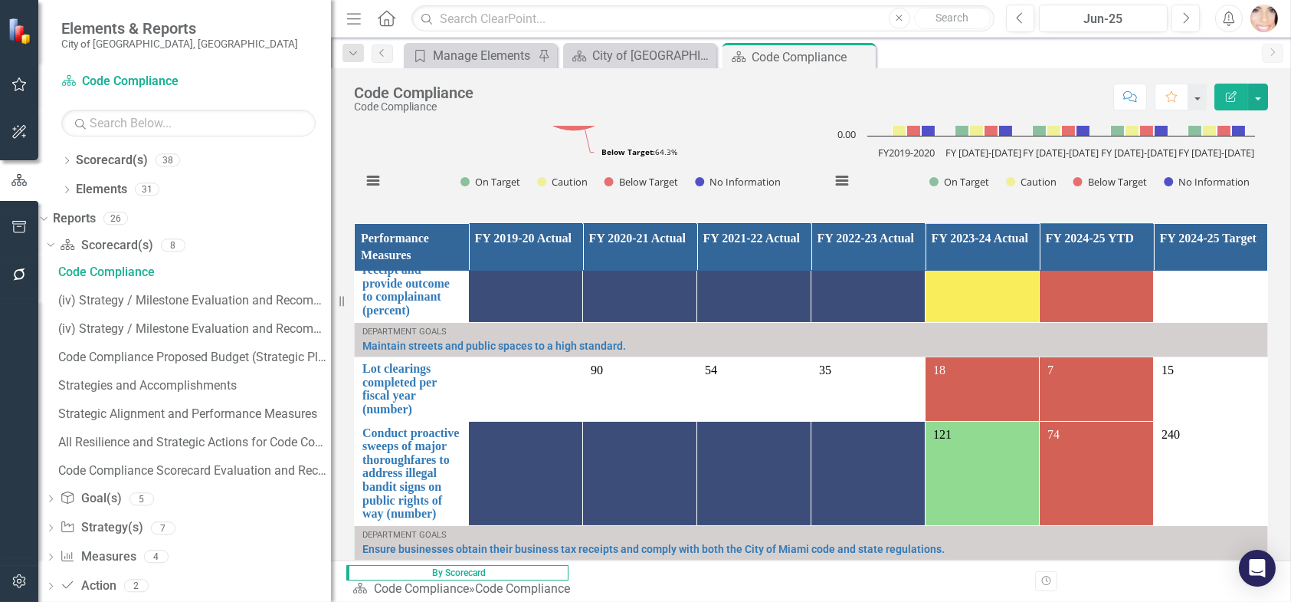
scroll to position [1182, 0]
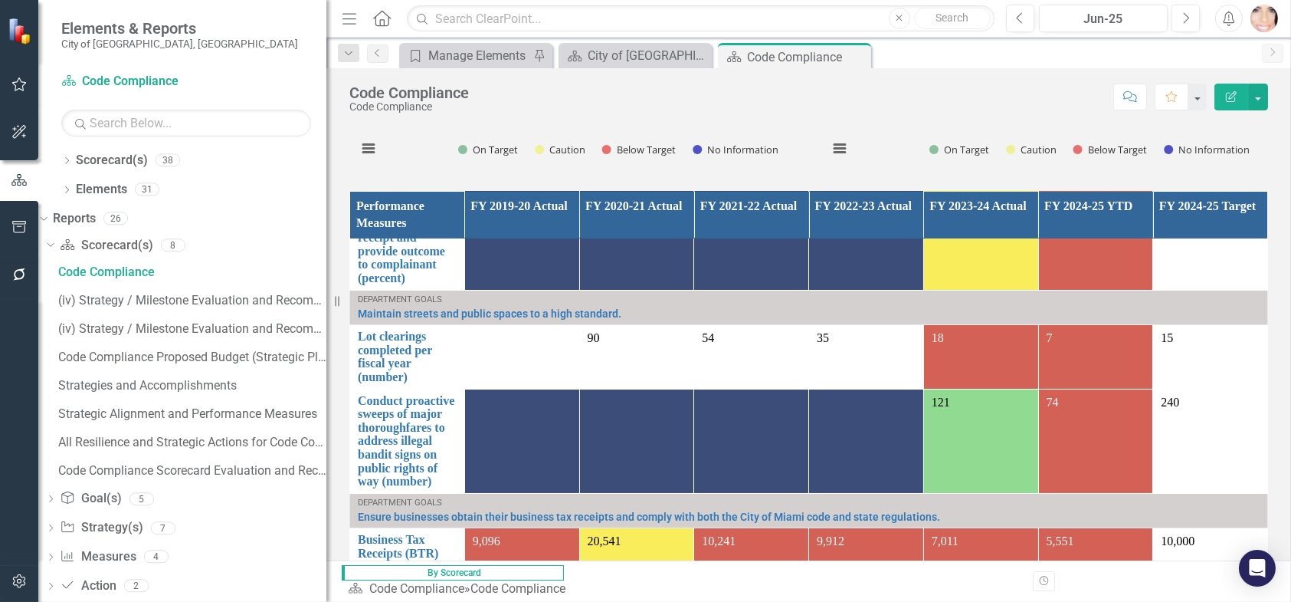
drag, startPoint x: 234, startPoint y: 399, endPoint x: 326, endPoint y: 403, distance: 92.8
click at [326, 403] on div "Resize" at bounding box center [332, 301] width 12 height 602
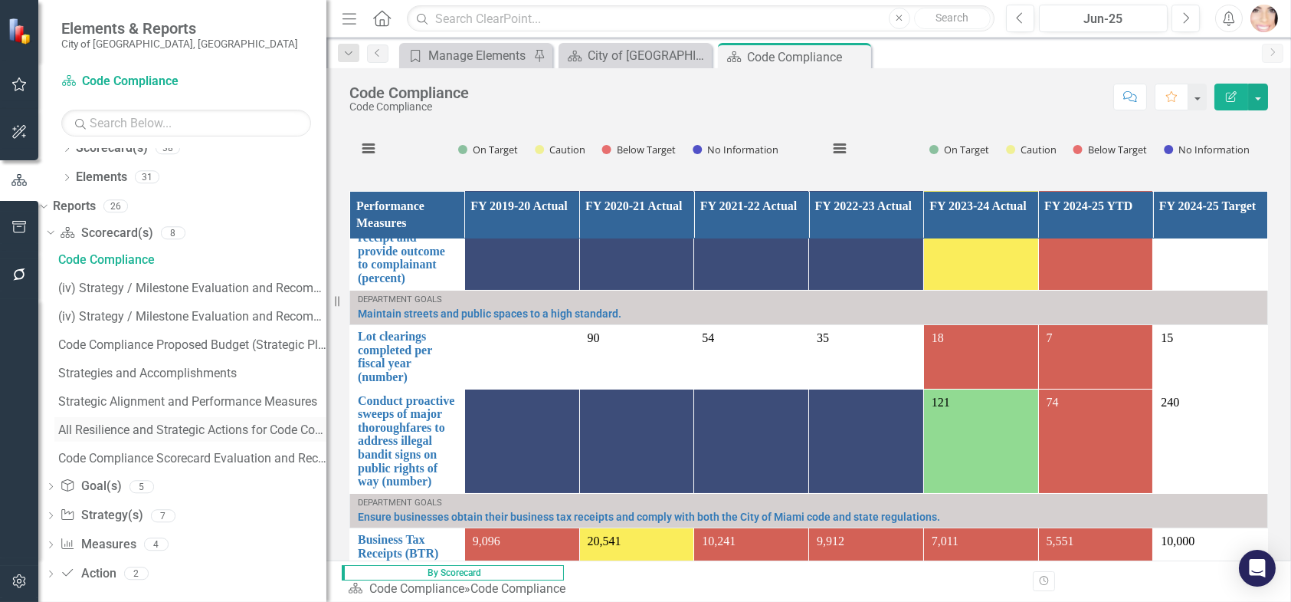
scroll to position [23, 0]
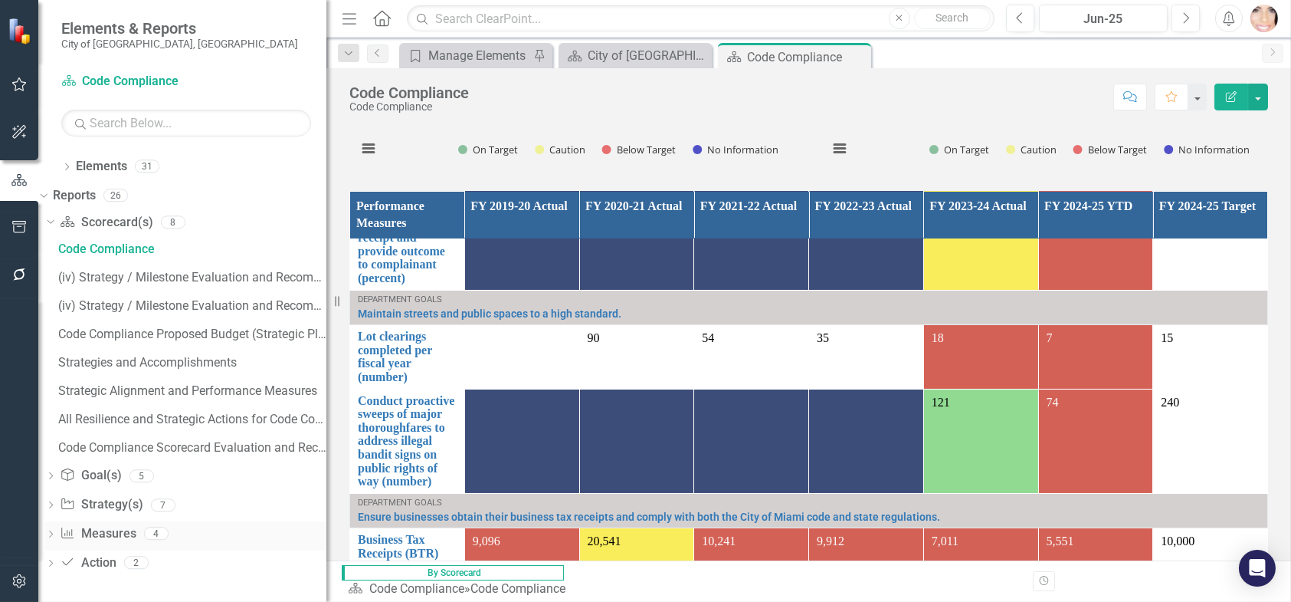
click at [123, 529] on link "Measure Measures" at bounding box center [98, 534] width 76 height 18
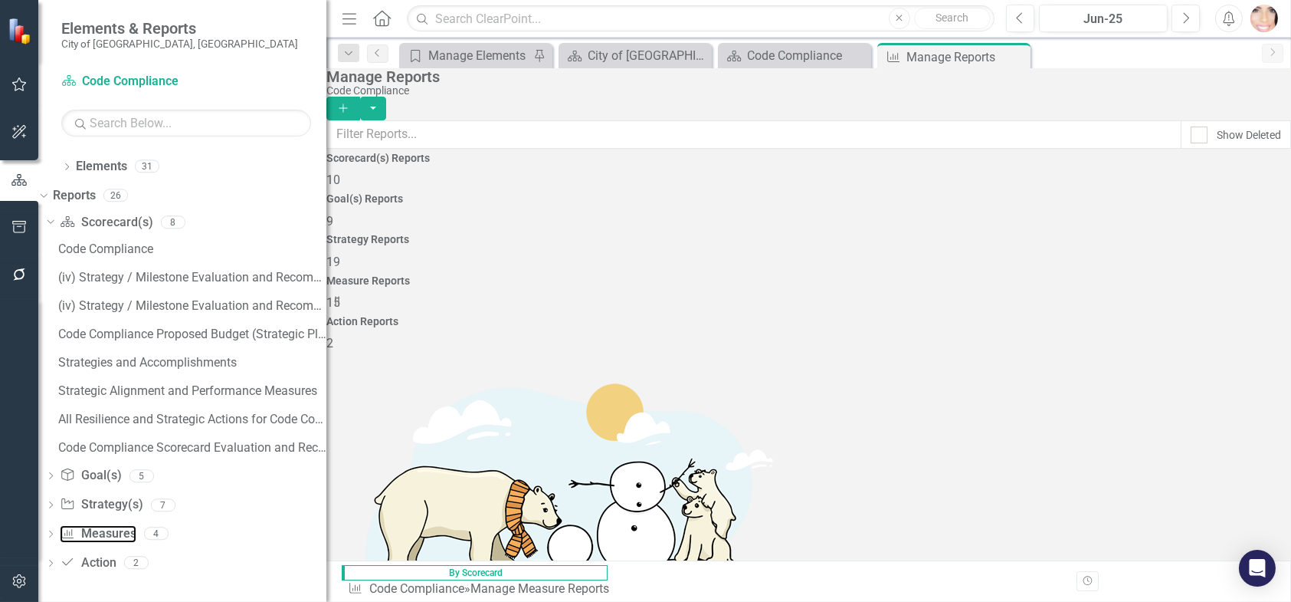
scroll to position [153, 0]
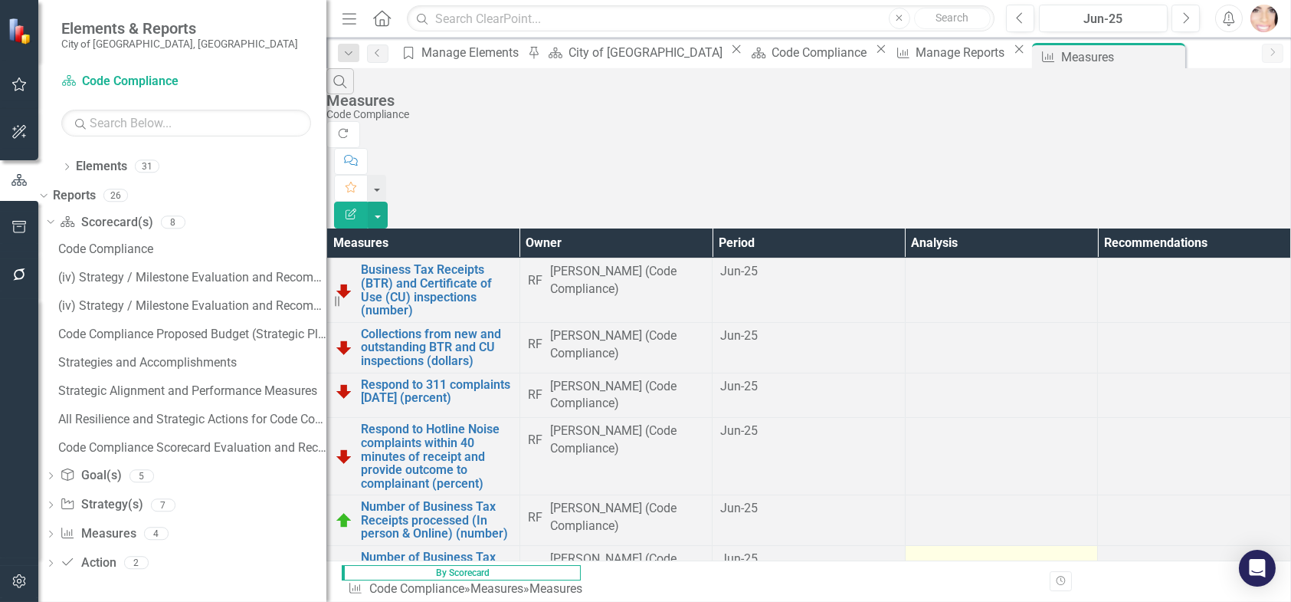
scroll to position [261, 0]
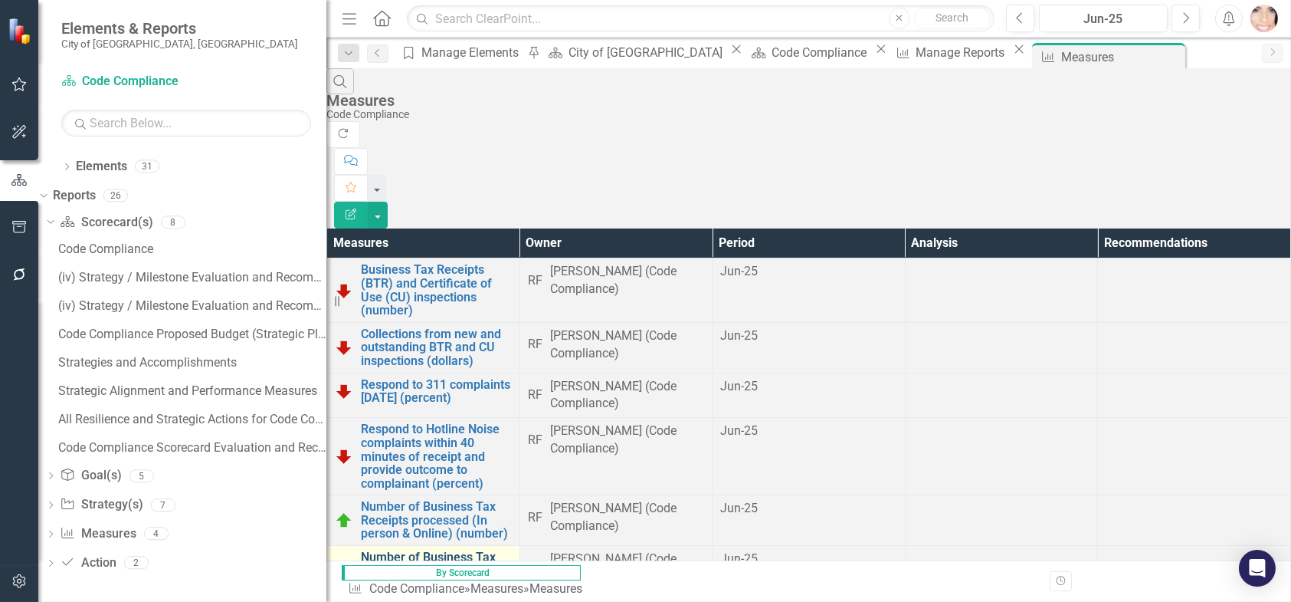
click at [466, 550] on link "Number of Business Tax Receipts processed (In Person, Online, Renewals) (number)" at bounding box center [436, 577] width 151 height 54
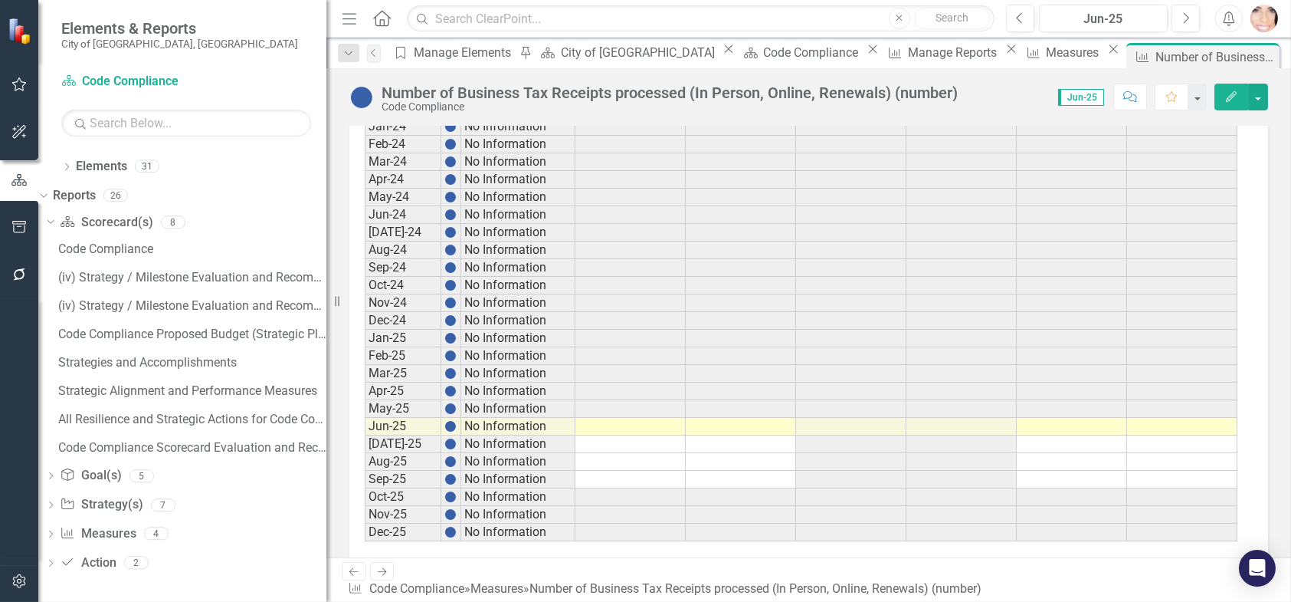
scroll to position [2091, 0]
click at [535, 485] on td "No Information" at bounding box center [518, 494] width 114 height 18
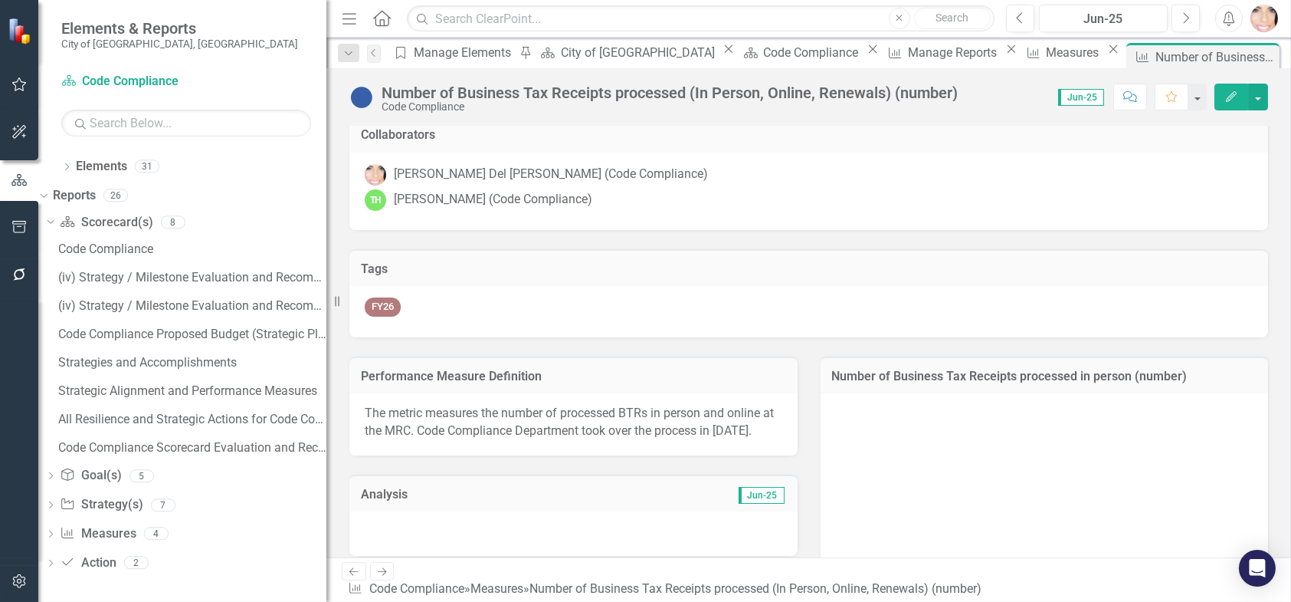
scroll to position [0, 0]
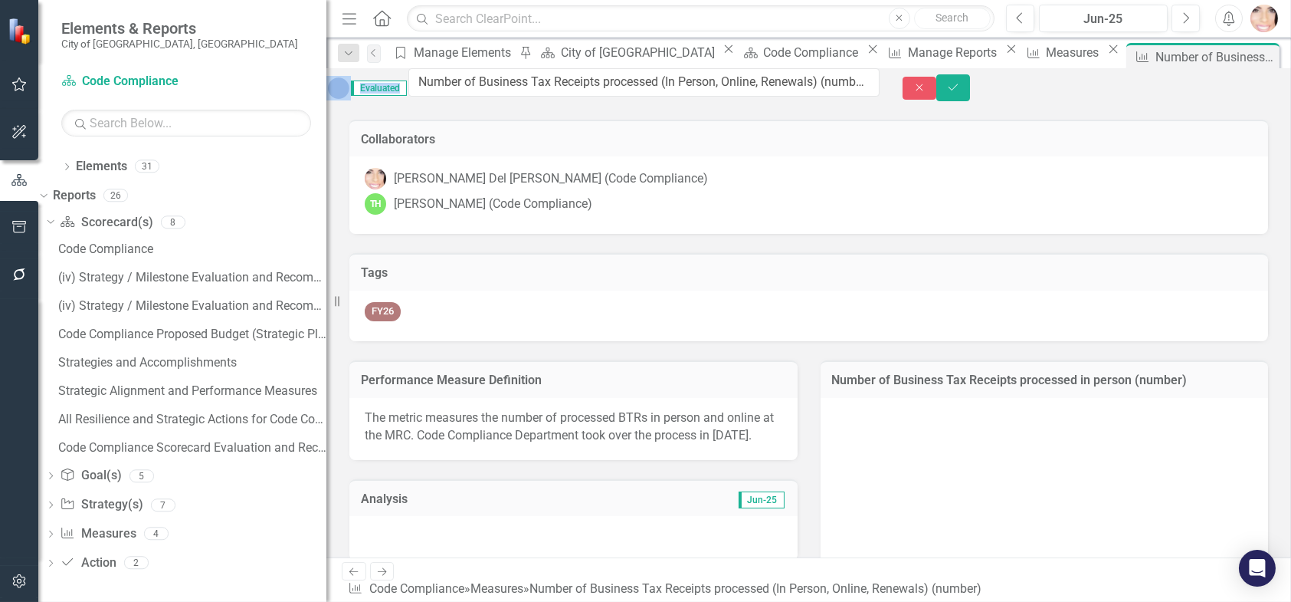
drag, startPoint x: 956, startPoint y: 96, endPoint x: 479, endPoint y: 103, distance: 477.5
click at [490, 97] on input "Number of Business Tax Receipts processed (In Person, Online, Renewals) (number)" at bounding box center [643, 82] width 471 height 28
click at [662, 325] on div "FY26" at bounding box center [808, 315] width 919 height 51
click at [133, 524] on div "Measure Measures" at bounding box center [98, 533] width 76 height 25
click at [133, 528] on link "Measure Measures" at bounding box center [98, 534] width 76 height 18
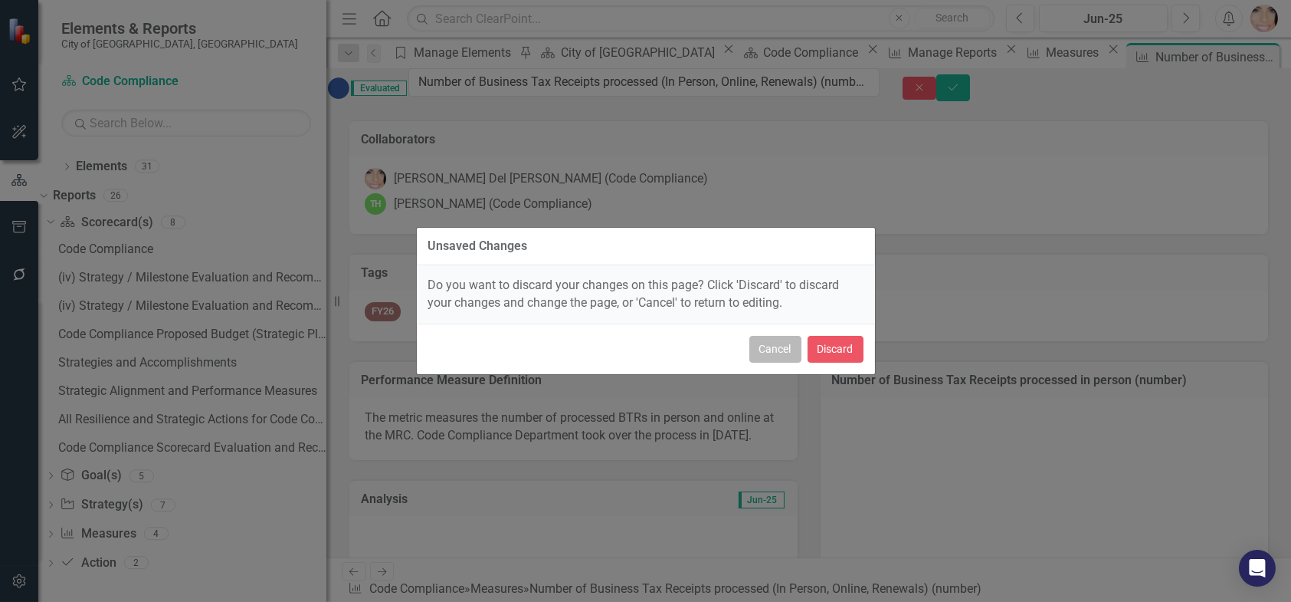
click at [772, 354] on button "Cancel" at bounding box center [775, 349] width 52 height 27
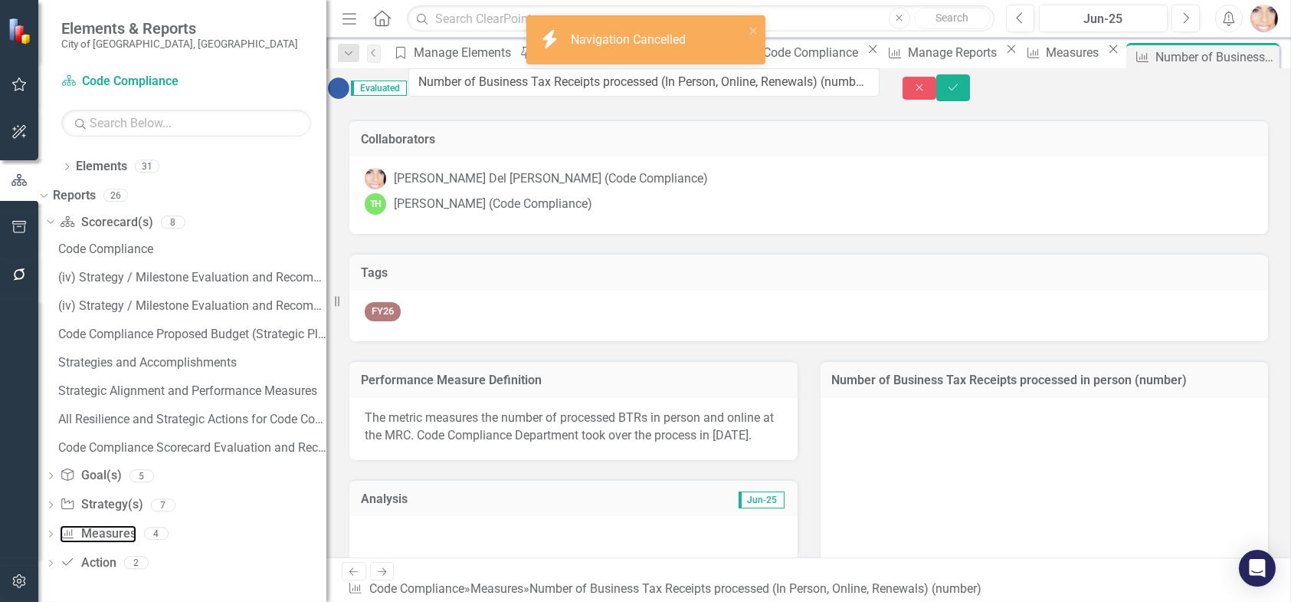
click at [909, 436] on rect "Interactive chart" at bounding box center [1042, 524] width 412 height 230
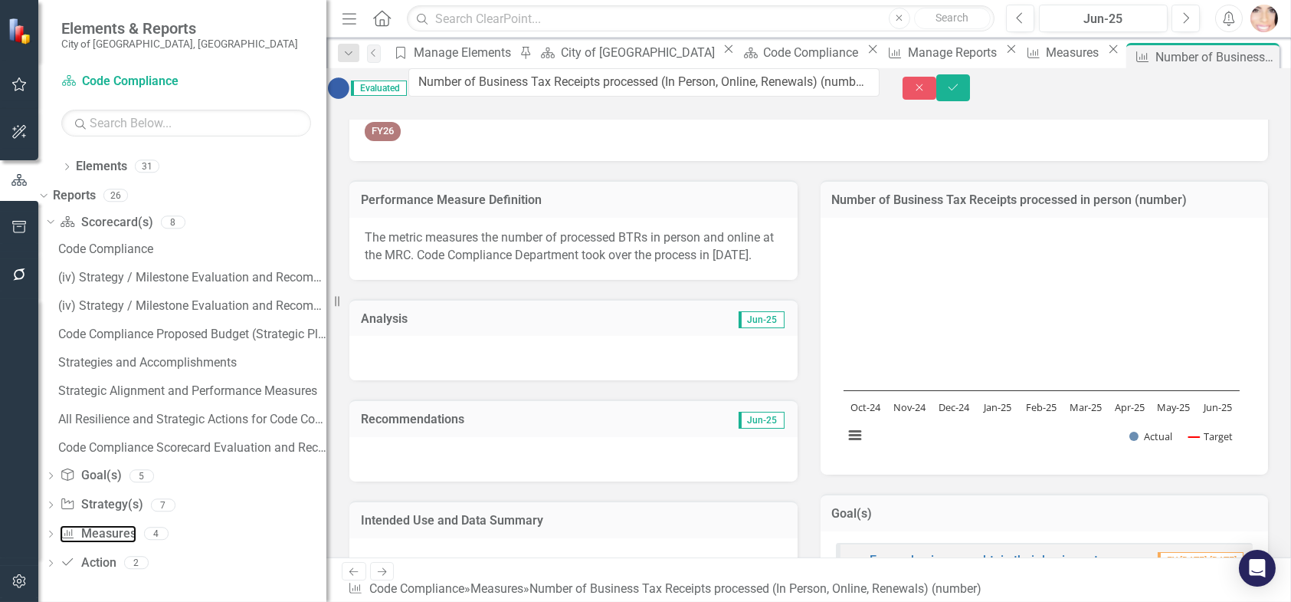
scroll to position [22, 0]
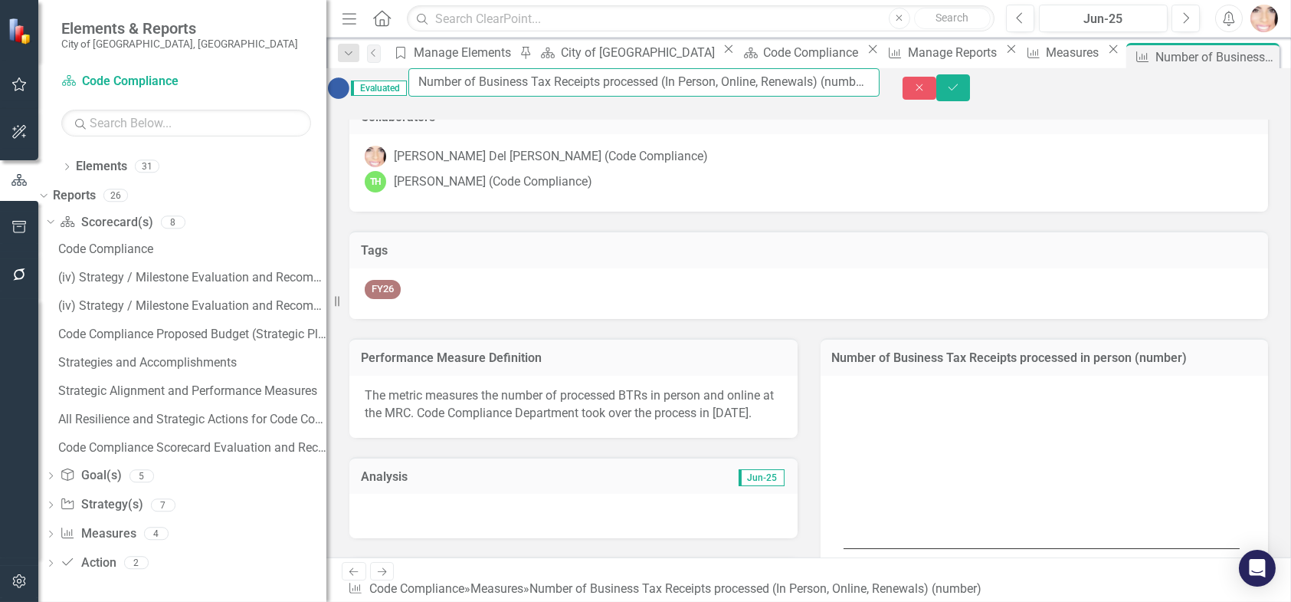
drag, startPoint x: 589, startPoint y: 93, endPoint x: 526, endPoint y: 93, distance: 63.6
click at [589, 93] on input "Number of Business Tax Receipts processed (In Person, Online, Renewals) (number)" at bounding box center [643, 82] width 471 height 28
click at [1258, 57] on icon "Close" at bounding box center [1265, 57] width 15 height 12
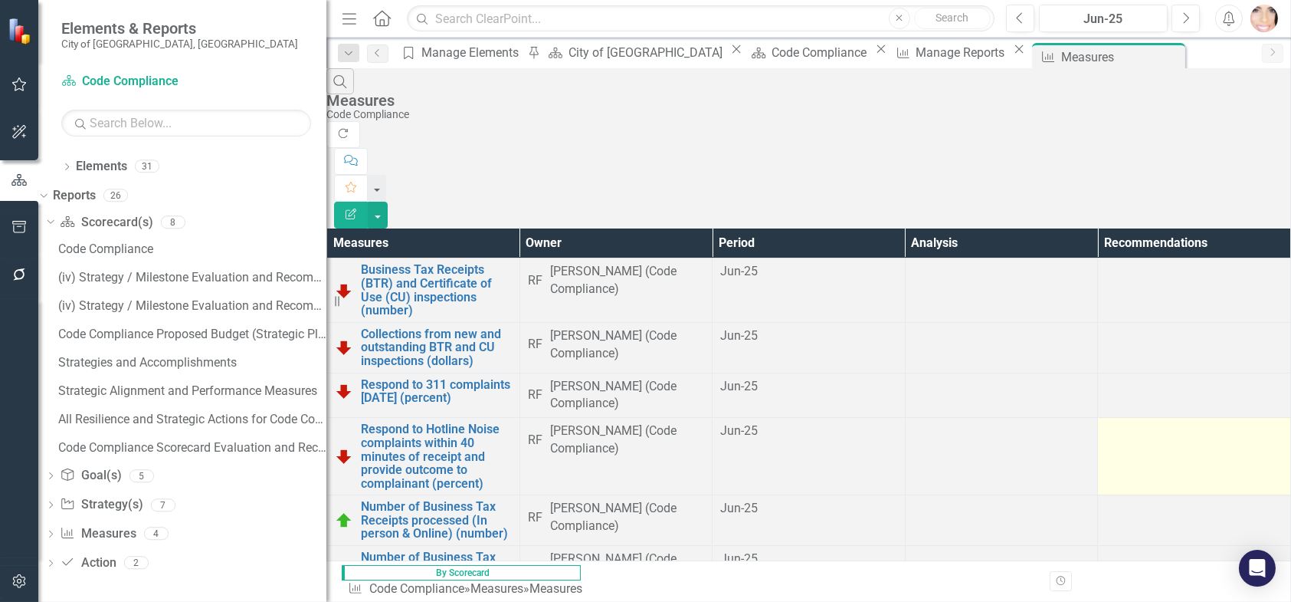
scroll to position [77, 0]
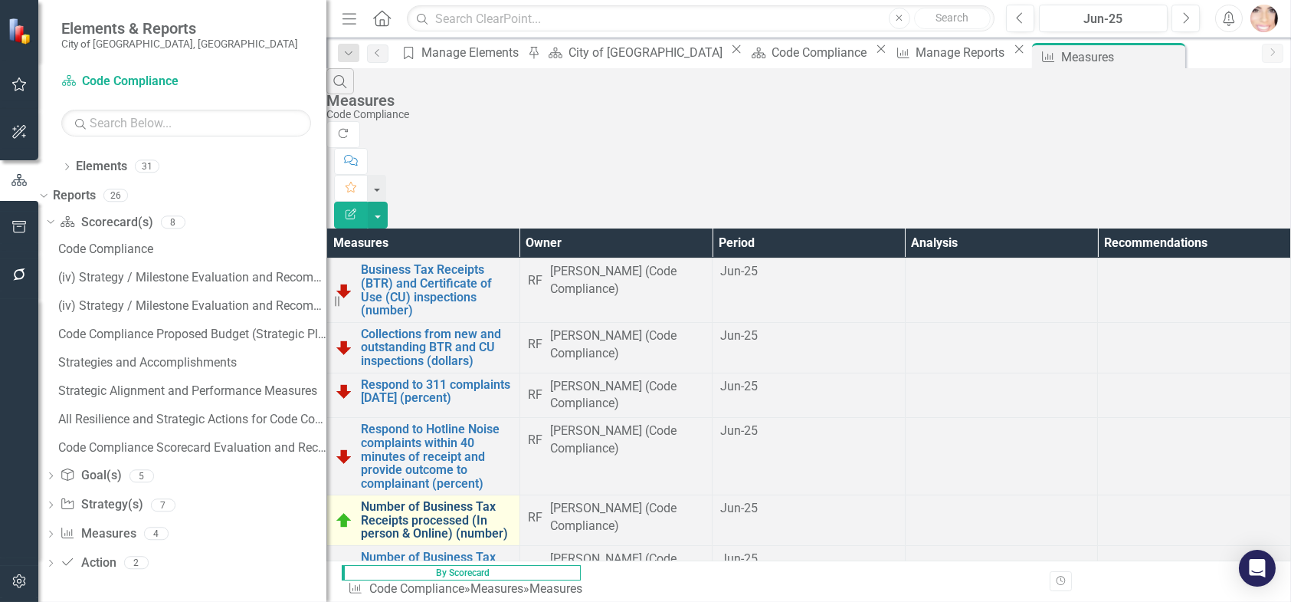
click at [489, 500] on link "Number of Business Tax Receipts processed (In person & Online) (number)" at bounding box center [436, 520] width 151 height 41
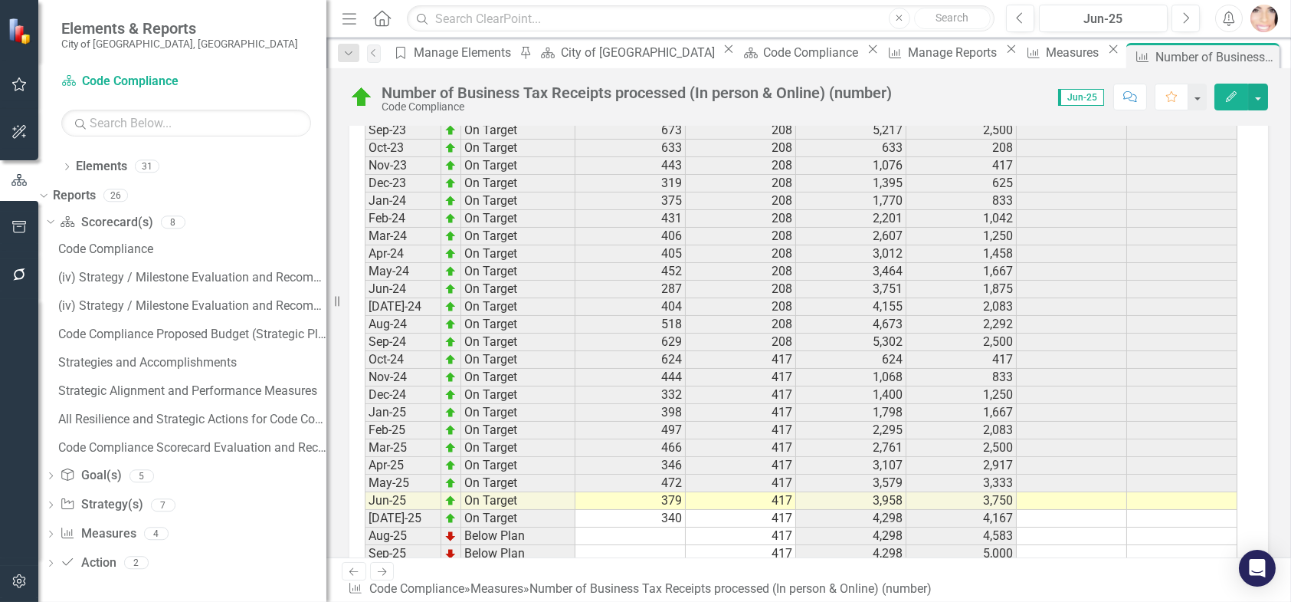
scroll to position [2281, 0]
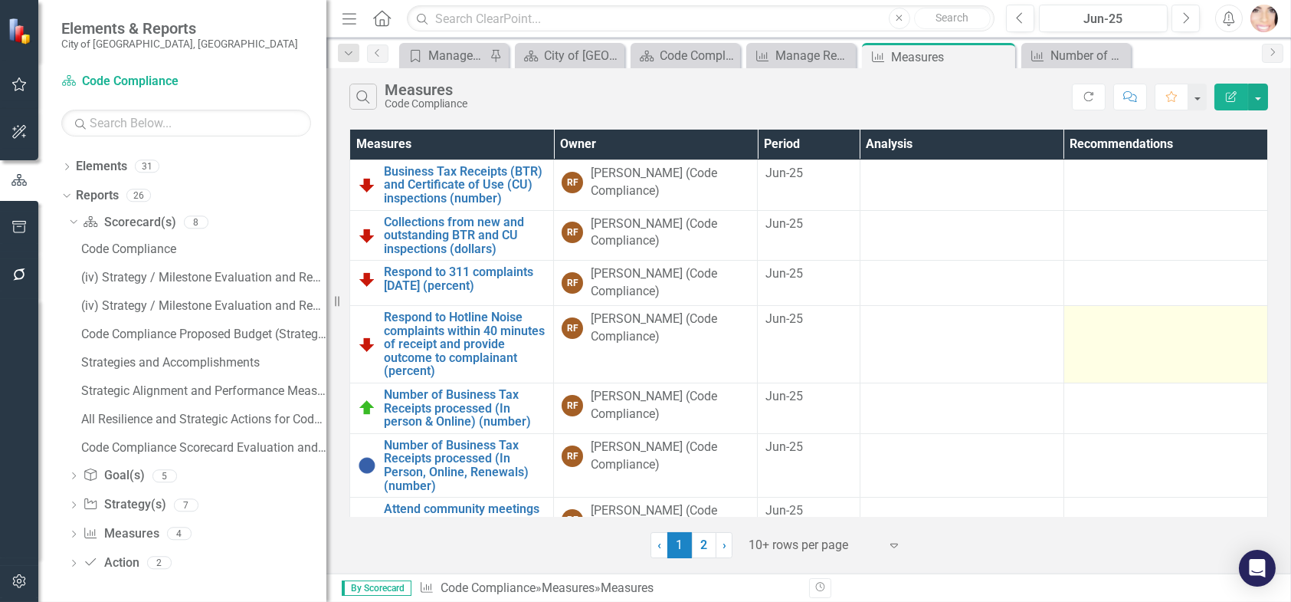
scroll to position [77, 0]
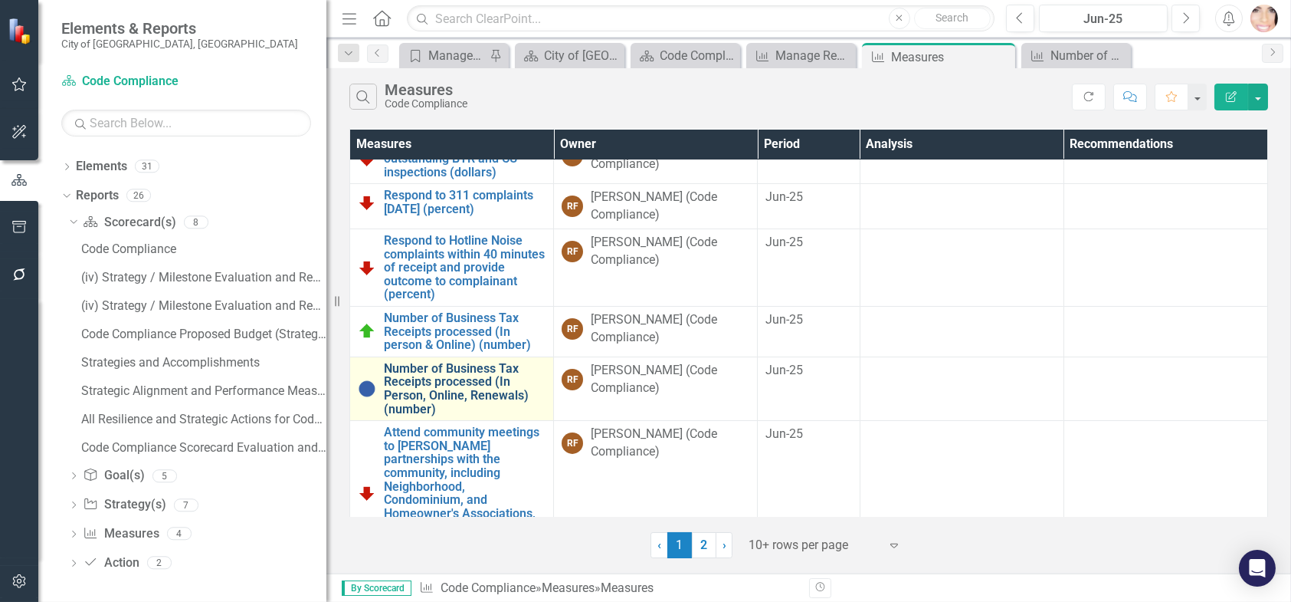
click at [481, 383] on link "Number of Business Tax Receipts processed (In Person, Online, Renewals) (number)" at bounding box center [465, 389] width 162 height 54
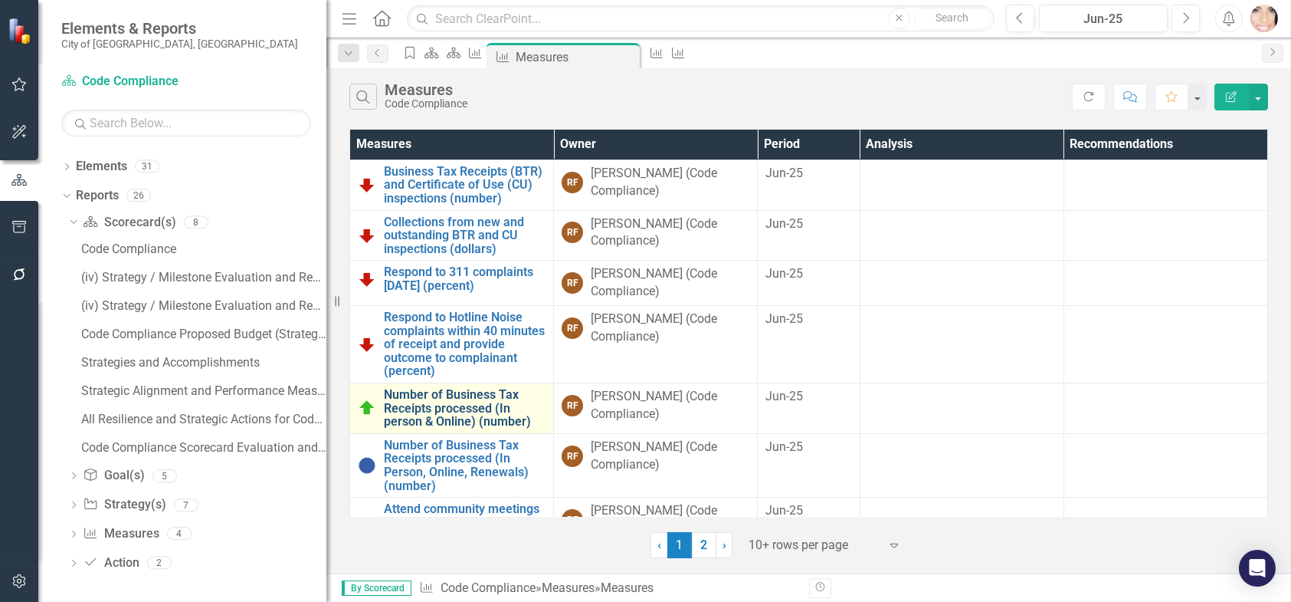
click at [432, 401] on link "Number of Business Tax Receipts processed (In person & Online) (number)" at bounding box center [465, 408] width 162 height 41
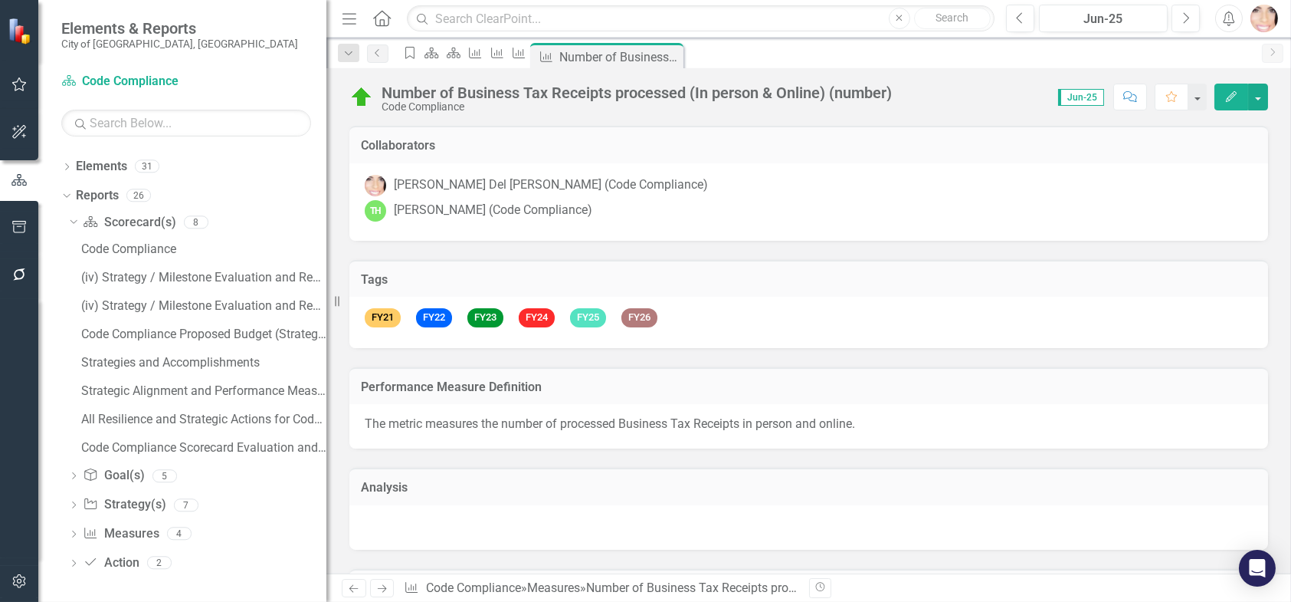
click at [431, 399] on div "Performance Measure Definition" at bounding box center [808, 386] width 919 height 38
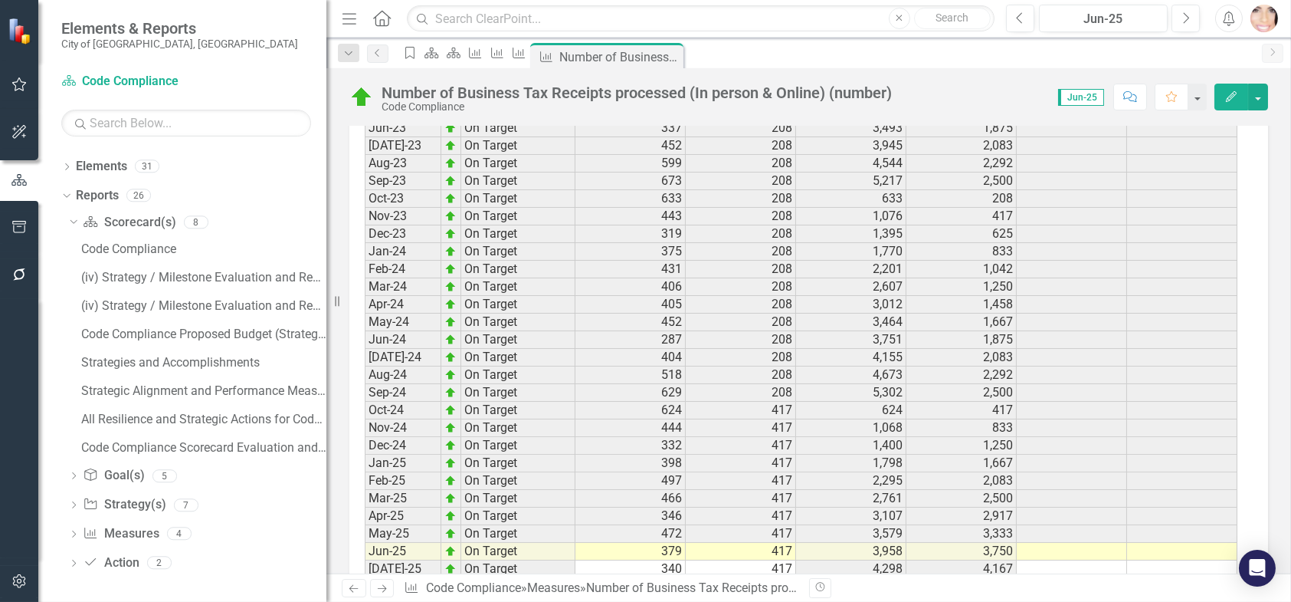
scroll to position [2281, 0]
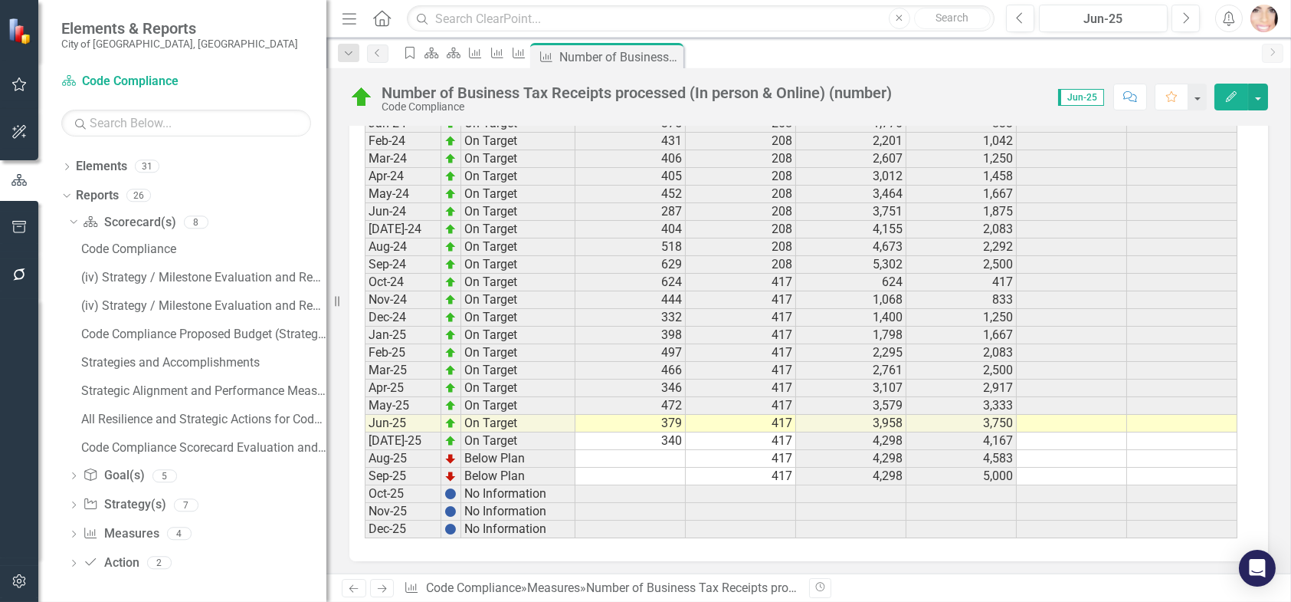
click at [606, 432] on td "340" at bounding box center [631, 441] width 110 height 18
